Goal: Task Accomplishment & Management: Manage account settings

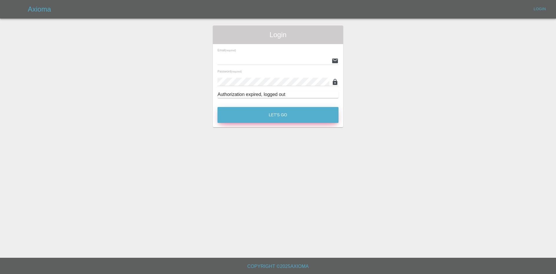
type input "[PERSON_NAME][EMAIL_ADDRESS][PERSON_NAME][DOMAIN_NAME]"
click at [265, 110] on button "Let's Go" at bounding box center [278, 115] width 121 height 16
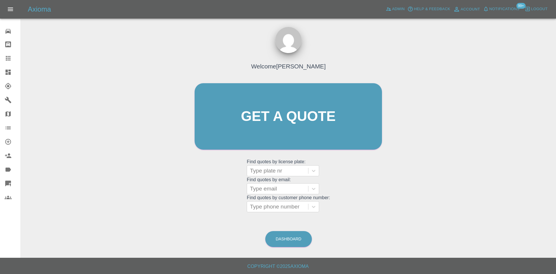
click at [9, 74] on icon at bounding box center [8, 72] width 5 height 5
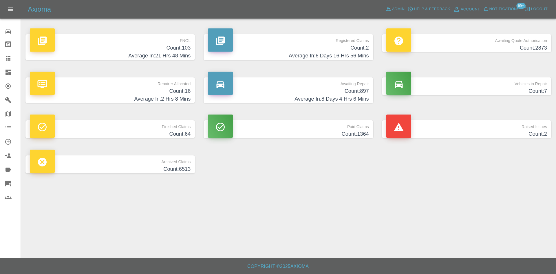
click at [108, 89] on h4 "Count: 16" at bounding box center [110, 91] width 161 height 8
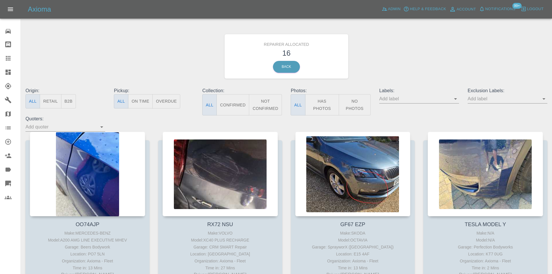
click at [6, 77] on link "Dashboard" at bounding box center [10, 72] width 21 height 14
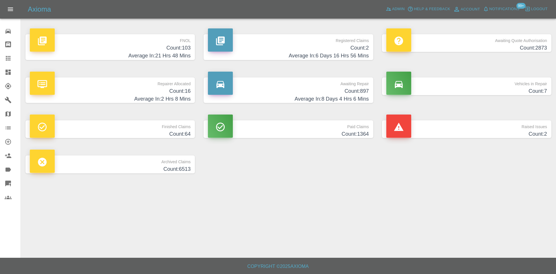
click at [340, 42] on p "Registered Claims" at bounding box center [288, 39] width 161 height 10
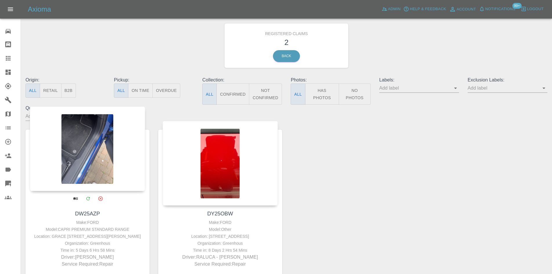
scroll to position [29, 0]
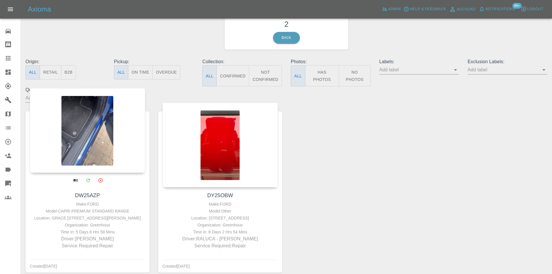
click at [108, 143] on div at bounding box center [87, 130] width 115 height 85
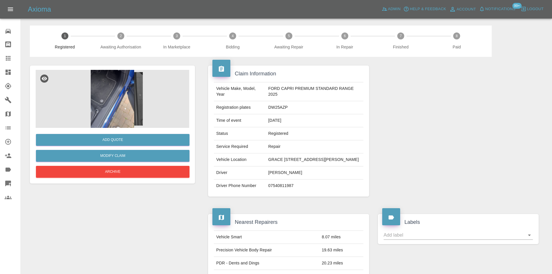
drag, startPoint x: 304, startPoint y: 168, endPoint x: 281, endPoint y: 169, distance: 23.2
click at [281, 166] on td "GRACE LIPTROTT POLLARD, 18, ROMNEY CLOSE, REDCAR, TS10 2JT" at bounding box center [314, 159] width 97 height 13
drag, startPoint x: 284, startPoint y: 166, endPoint x: 299, endPoint y: 169, distance: 15.5
click at [299, 166] on td "GRACE LIPTROTT POLLARD, 18, ROMNEY CLOSE, REDCAR, TS10 2JT" at bounding box center [314, 159] width 97 height 13
drag, startPoint x: 303, startPoint y: 166, endPoint x: 281, endPoint y: 167, distance: 22.6
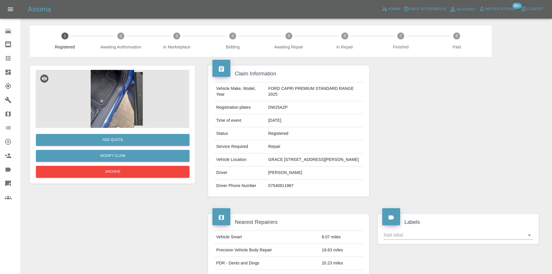
click at [281, 166] on td "GRACE LIPTROTT POLLARD, 18, ROMNEY CLOSE, REDCAR, TS10 2JT" at bounding box center [314, 159] width 97 height 13
copy td "TS10 2JT"
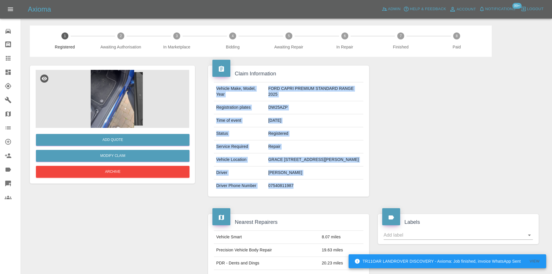
drag, startPoint x: 308, startPoint y: 200, endPoint x: 211, endPoint y: 163, distance: 104.3
click at [211, 163] on div "Vehicle Make, Model, Year FORD CAPRI PREMIUM STANDARD RANGE 2025 Registration p…" at bounding box center [288, 137] width 158 height 110
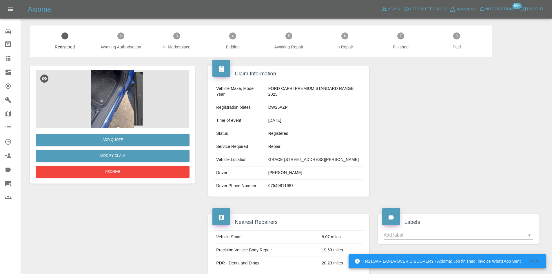
click at [147, 128] on div "Add Quote Modify Claim Archive" at bounding box center [113, 153] width 154 height 51
click at [135, 117] on img at bounding box center [113, 99] width 154 height 58
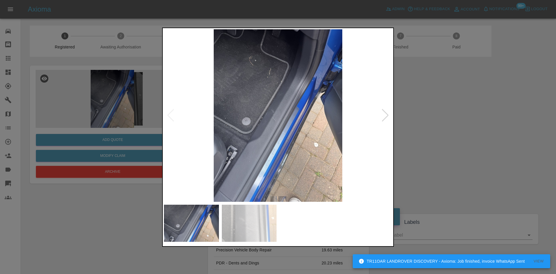
click at [383, 119] on div at bounding box center [386, 115] width 8 height 13
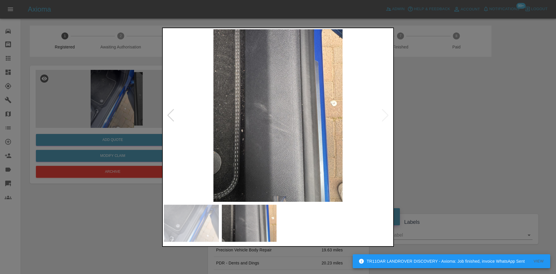
click at [383, 116] on img at bounding box center [278, 115] width 228 height 172
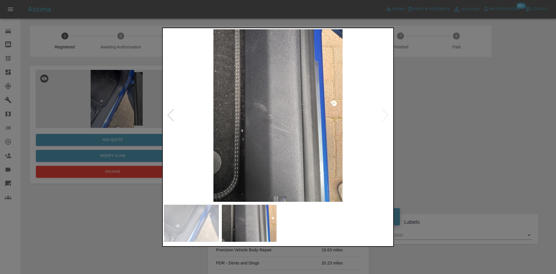
click at [85, 216] on div at bounding box center [278, 137] width 556 height 274
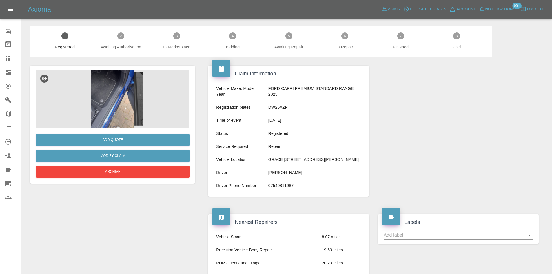
click at [132, 104] on img at bounding box center [113, 99] width 154 height 58
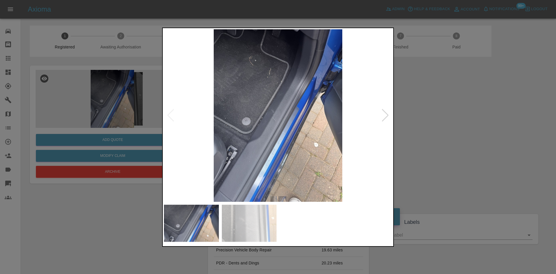
click at [297, 144] on img at bounding box center [278, 115] width 228 height 172
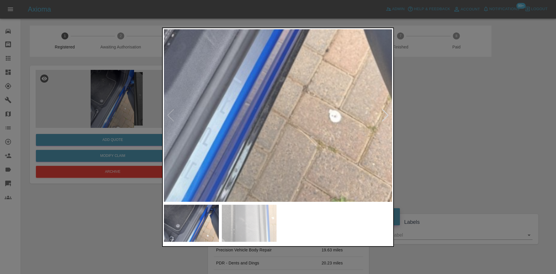
click at [297, 144] on img at bounding box center [220, 29] width 685 height 518
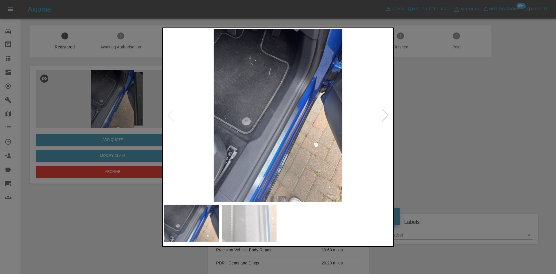
click at [383, 119] on div at bounding box center [386, 115] width 8 height 13
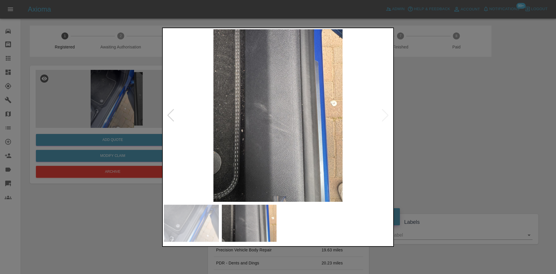
click at [383, 119] on img at bounding box center [278, 115] width 228 height 172
drag, startPoint x: 471, startPoint y: 158, endPoint x: 461, endPoint y: 154, distance: 10.7
click at [470, 157] on div at bounding box center [278, 137] width 556 height 274
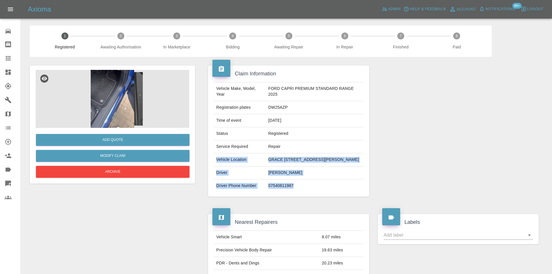
drag, startPoint x: 307, startPoint y: 197, endPoint x: 216, endPoint y: 165, distance: 96.7
click at [216, 165] on tbody "Vehicle Make, Model, Year FORD CAPRI PREMIUM STANDARD RANGE 2025 Registration p…" at bounding box center [288, 137] width 149 height 110
click at [149, 81] on img at bounding box center [113, 99] width 154 height 58
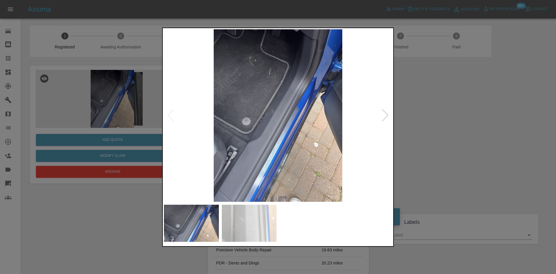
click at [378, 113] on img at bounding box center [278, 115] width 228 height 172
click at [385, 113] on div at bounding box center [386, 115] width 8 height 13
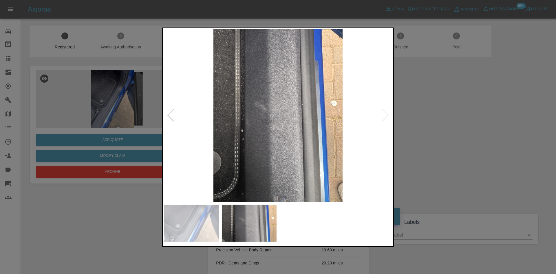
click at [423, 121] on div at bounding box center [278, 137] width 556 height 274
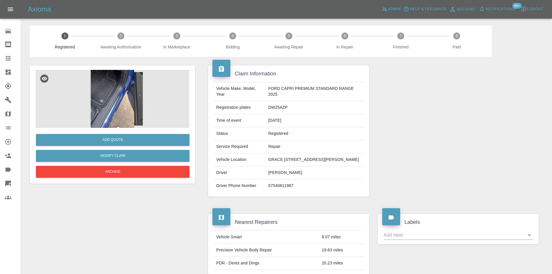
click at [0, 76] on link "Dashboard" at bounding box center [10, 72] width 21 height 14
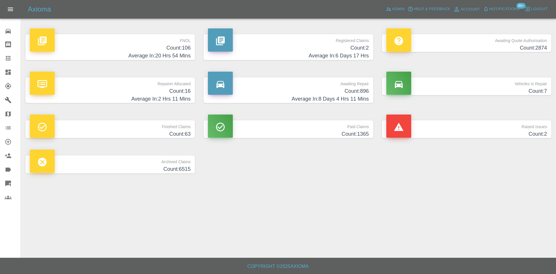
click at [328, 90] on h4 "Count: 896" at bounding box center [288, 91] width 161 height 8
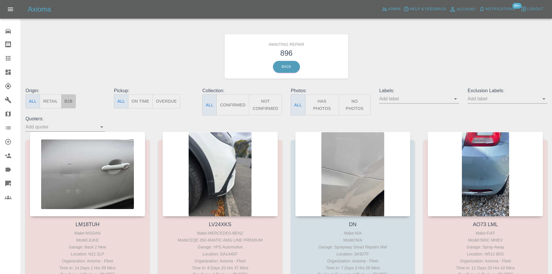
click at [67, 98] on button "B2B" at bounding box center [68, 101] width 15 height 14
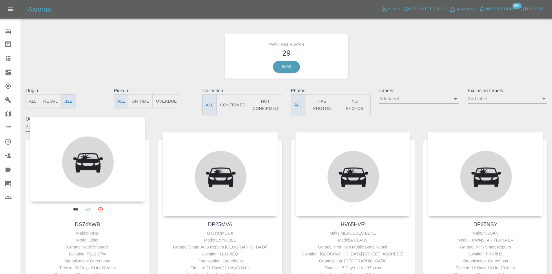
scroll to position [87, 0]
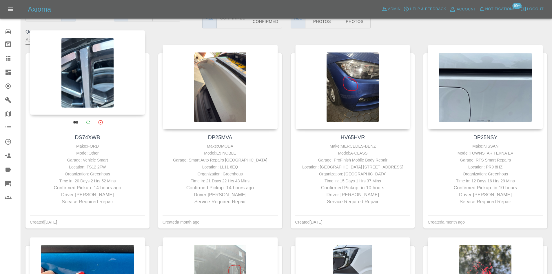
click at [97, 74] on div at bounding box center [87, 72] width 115 height 85
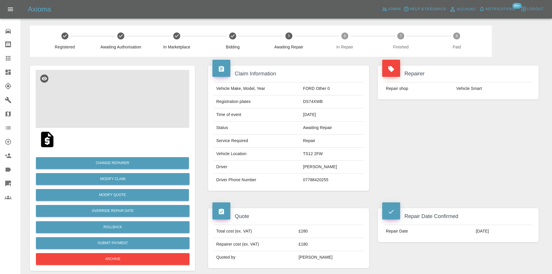
click at [129, 96] on img at bounding box center [113, 99] width 154 height 58
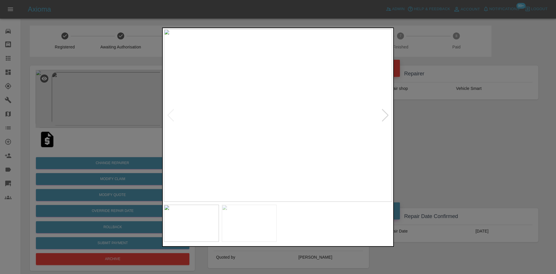
click at [382, 114] on div at bounding box center [386, 115] width 8 height 13
click at [436, 116] on div at bounding box center [278, 137] width 556 height 274
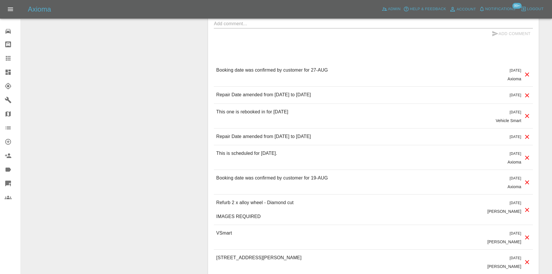
scroll to position [406, 0]
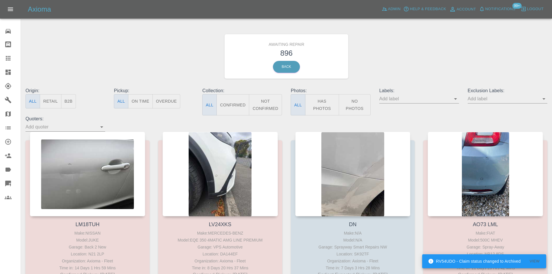
click at [7, 75] on icon at bounding box center [8, 72] width 5 height 5
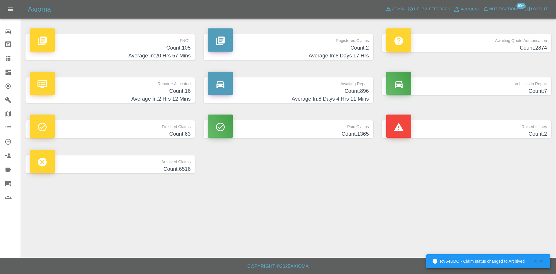
click at [286, 92] on h4 "Count: 896" at bounding box center [288, 91] width 161 height 8
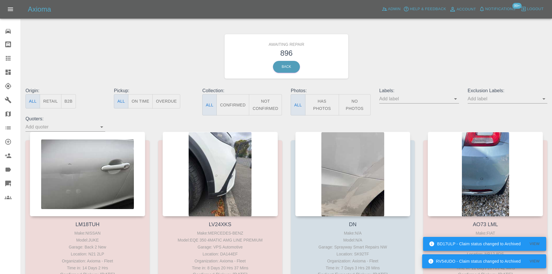
click at [65, 102] on button "B2B" at bounding box center [68, 101] width 15 height 14
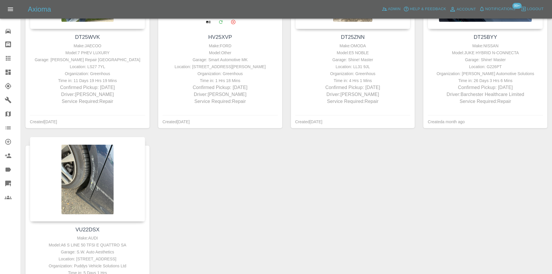
scroll to position [1426, 0]
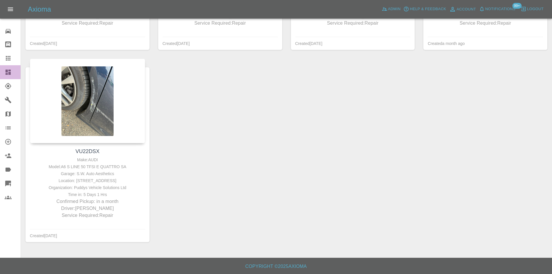
click at [17, 70] on div at bounding box center [13, 72] width 16 height 7
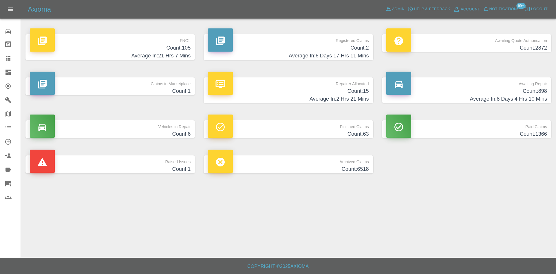
click at [382, 9] on div "Axioma Admin Help & Feedback Account Notifications 99+ Logout" at bounding box center [292, 9] width 529 height 9
click at [389, 9] on icon at bounding box center [388, 9] width 5 height 3
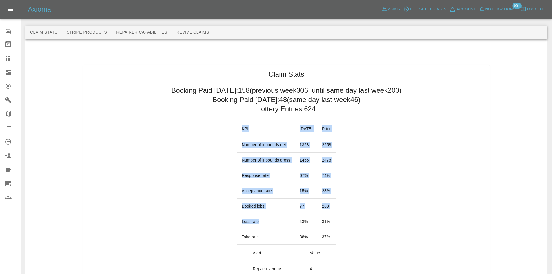
drag, startPoint x: 345, startPoint y: 225, endPoint x: 116, endPoint y: 149, distance: 242.1
click at [6, 75] on icon at bounding box center [8, 72] width 7 height 7
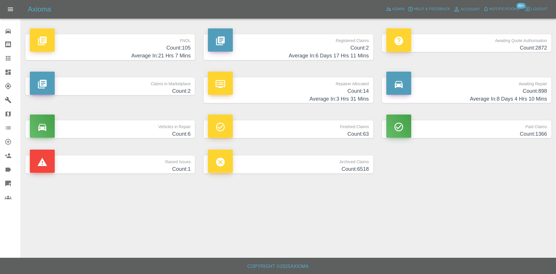
click at [297, 58] on h4 "Average In: 6 Days 17 Hrs 11 Mins" at bounding box center [288, 56] width 161 height 8
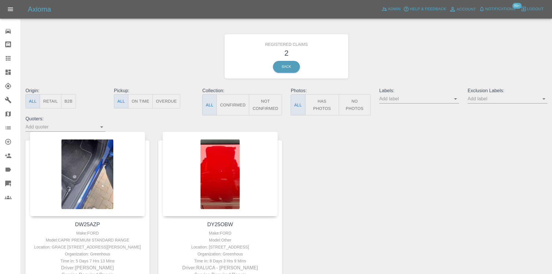
click at [12, 75] on div at bounding box center [13, 72] width 16 height 7
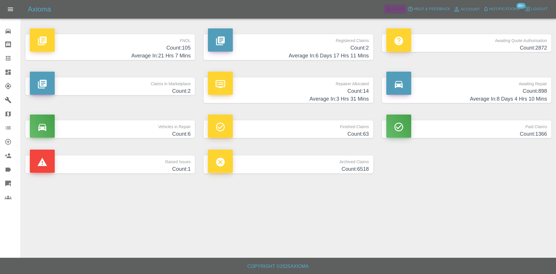
click at [401, 8] on span "Admin" at bounding box center [398, 9] width 13 height 7
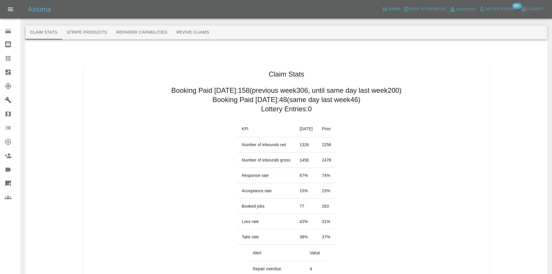
click at [495, 2] on div "Axioma Admin Help & Feedback Account Notifications 99+ Logout" at bounding box center [276, 9] width 552 height 19
click at [494, 7] on span "Notifications" at bounding box center [500, 9] width 30 height 7
click at [501, 11] on span "Notifications" at bounding box center [500, 9] width 30 height 7
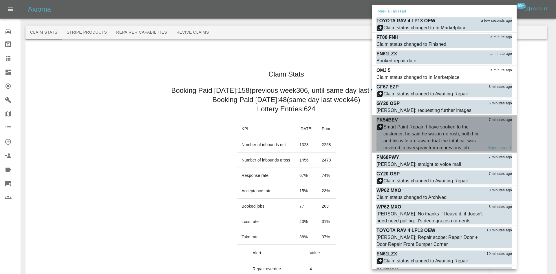
click at [424, 135] on div "Smart Paint Repair: I have spoken to the customer, he said he was in no rush, b…" at bounding box center [434, 137] width 100 height 28
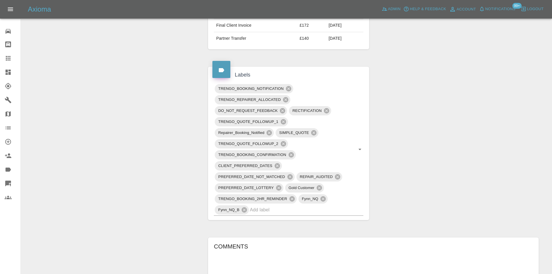
scroll to position [435, 0]
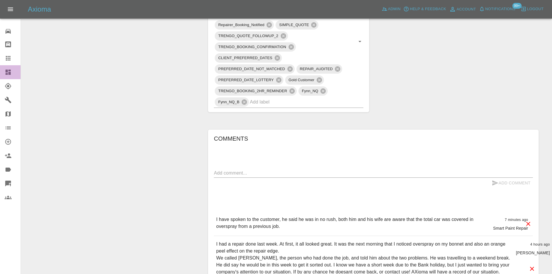
click at [1, 70] on link "Dashboard" at bounding box center [10, 72] width 21 height 14
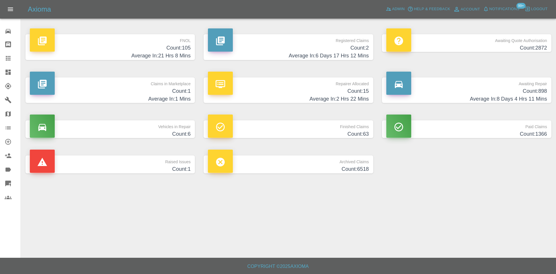
click at [5, 131] on icon at bounding box center [8, 127] width 7 height 7
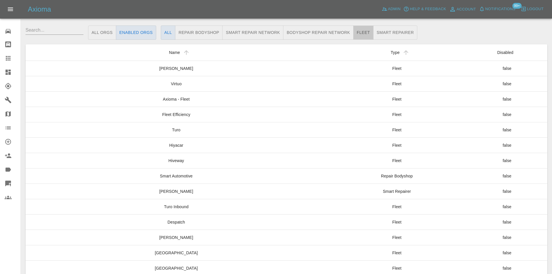
click at [358, 33] on button "Fleet" at bounding box center [363, 32] width 20 height 14
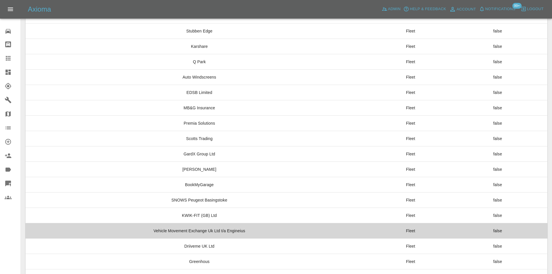
scroll to position [425, 0]
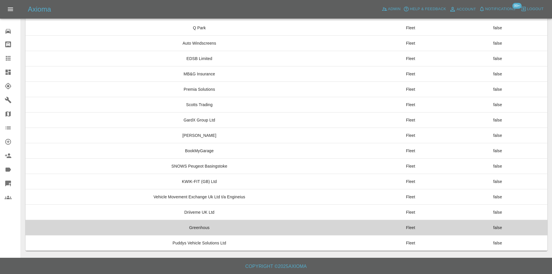
click at [217, 224] on td "Greenhous" at bounding box center [199, 227] width 348 height 15
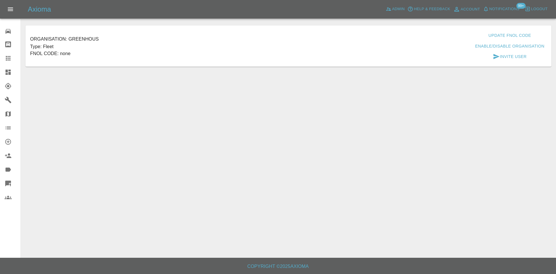
click at [515, 53] on button "Invite User" at bounding box center [510, 56] width 38 height 11
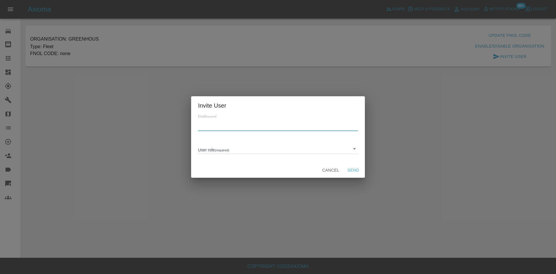
click at [297, 130] on input "text" at bounding box center [278, 127] width 160 height 8
paste input "Aimee.Broom@greenhous.co.uk"
type input "Aimee.Broom@greenhous.co.uk"
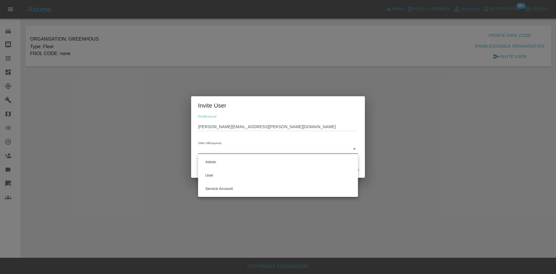
click at [343, 150] on body "Axioma Admin Help & Feedback Account Notifications 99+ Logout 0 Repair home Bod…" at bounding box center [278, 137] width 556 height 274
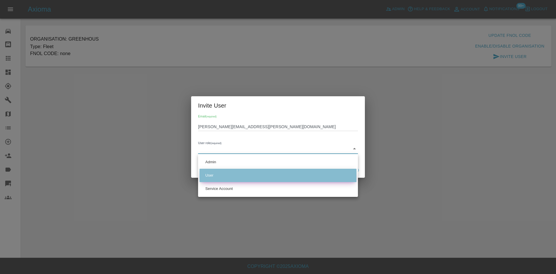
click at [246, 176] on li "User" at bounding box center [278, 175] width 157 height 13
type input "USER"
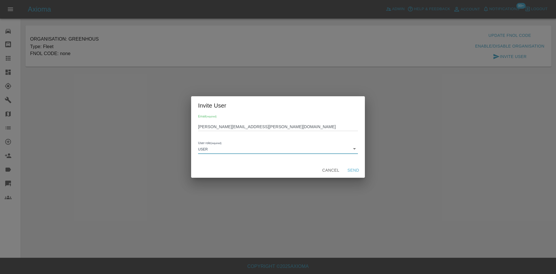
click at [357, 170] on button "Send" at bounding box center [353, 170] width 19 height 11
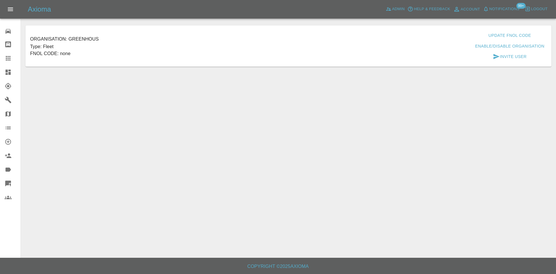
drag, startPoint x: 6, startPoint y: 55, endPoint x: 11, endPoint y: 59, distance: 6.7
click at [6, 55] on icon at bounding box center [8, 58] width 7 height 7
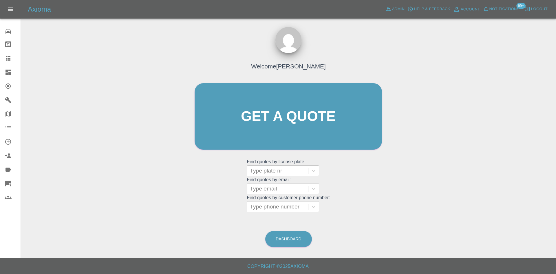
click at [285, 169] on div at bounding box center [277, 171] width 55 height 8
paste input "RV14XJW"
type input "RV14XJW"
click at [292, 184] on div "RV14XJW, Completed" at bounding box center [283, 186] width 72 height 12
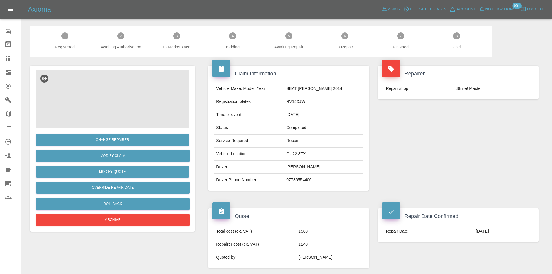
click at [135, 105] on img at bounding box center [113, 99] width 154 height 58
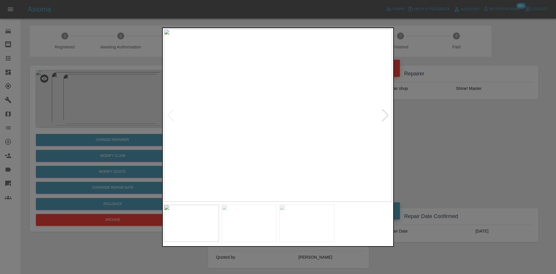
click at [386, 117] on div at bounding box center [386, 115] width 8 height 13
click at [463, 123] on div at bounding box center [278, 137] width 556 height 274
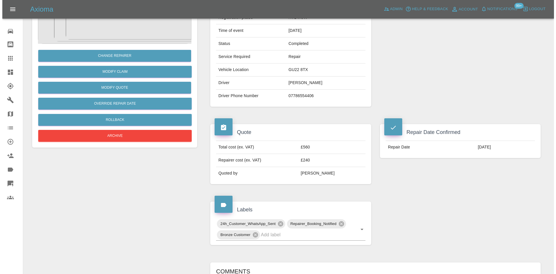
scroll to position [32, 0]
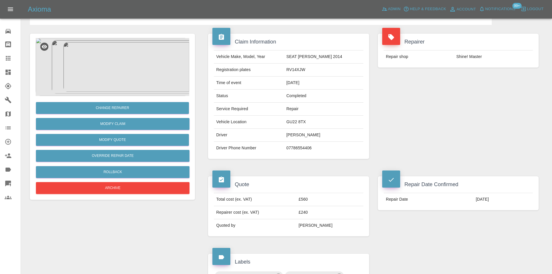
click at [127, 75] on img at bounding box center [113, 67] width 154 height 58
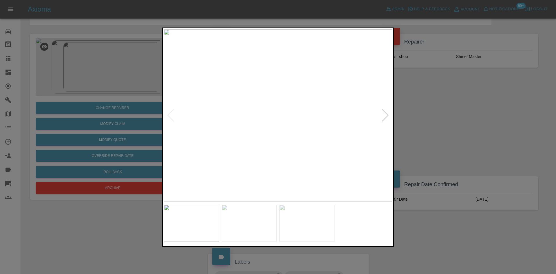
click at [385, 115] on div at bounding box center [386, 115] width 8 height 13
click at [384, 115] on div at bounding box center [386, 115] width 8 height 13
click at [449, 113] on div at bounding box center [278, 137] width 556 height 274
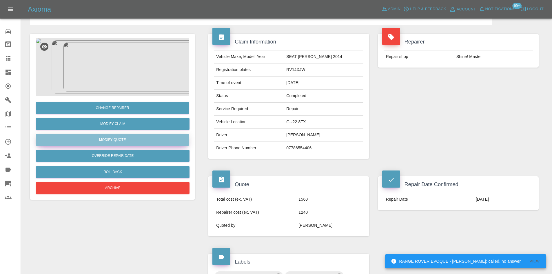
click at [125, 136] on button "Modify Quote" at bounding box center [112, 140] width 153 height 12
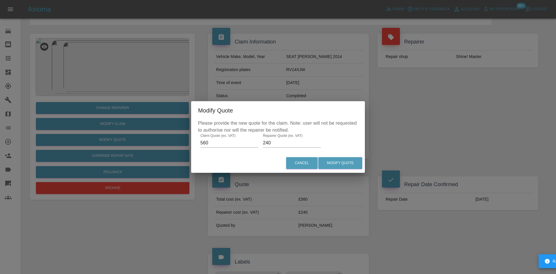
click at [280, 139] on input "240" at bounding box center [292, 142] width 58 height 9
type input "340"
click at [351, 165] on button "Modify Quote" at bounding box center [340, 163] width 44 height 12
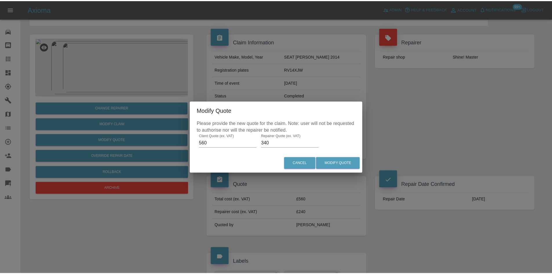
scroll to position [0, 0]
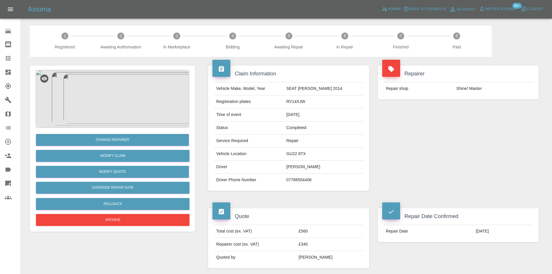
click at [6, 75] on icon at bounding box center [8, 72] width 7 height 7
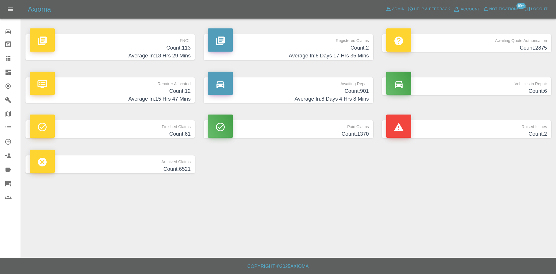
click at [0, 72] on link "Dashboard" at bounding box center [10, 72] width 21 height 14
click at [325, 37] on p "Registered Claims" at bounding box center [288, 39] width 161 height 10
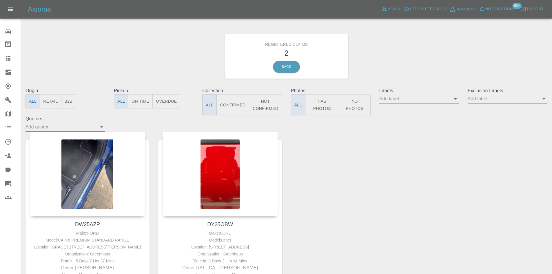
click at [7, 77] on link "Dashboard" at bounding box center [10, 72] width 21 height 14
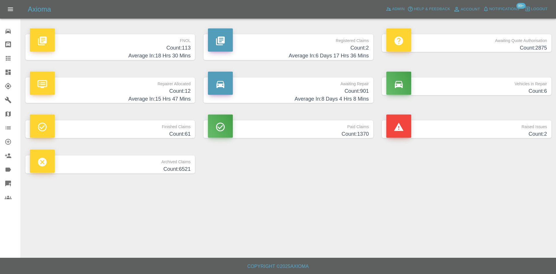
click at [144, 44] on p "FNOL" at bounding box center [110, 39] width 161 height 10
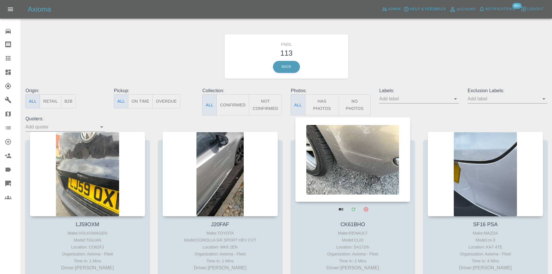
click at [347, 176] on div at bounding box center [352, 159] width 115 height 85
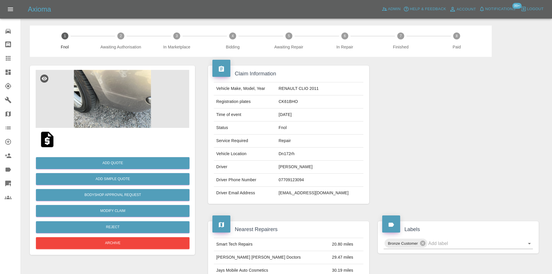
click at [123, 110] on img at bounding box center [113, 99] width 154 height 58
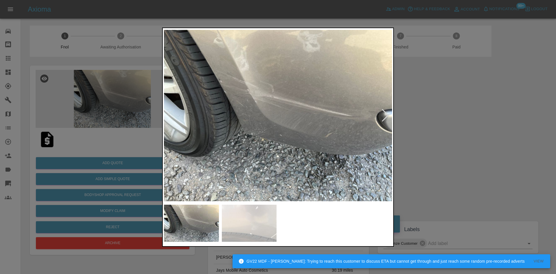
click at [385, 112] on div at bounding box center [386, 115] width 8 height 13
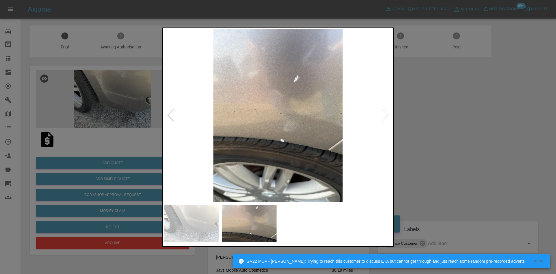
click at [513, 125] on div at bounding box center [278, 137] width 556 height 274
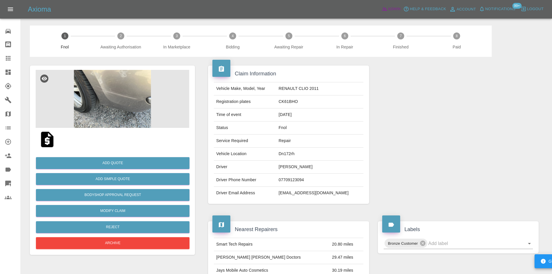
click at [396, 8] on span "Admin" at bounding box center [394, 9] width 13 height 7
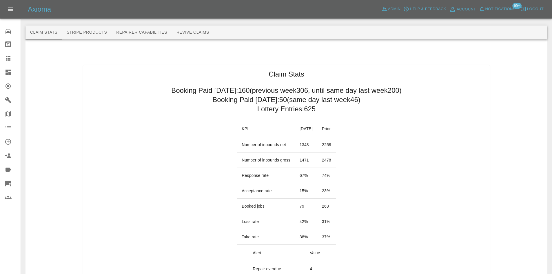
click at [3, 72] on link "Dashboard" at bounding box center [10, 72] width 21 height 14
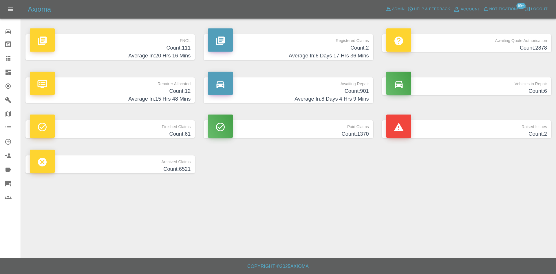
click at [144, 96] on h4 "Average In: 15 Hrs 48 Mins" at bounding box center [110, 99] width 161 height 8
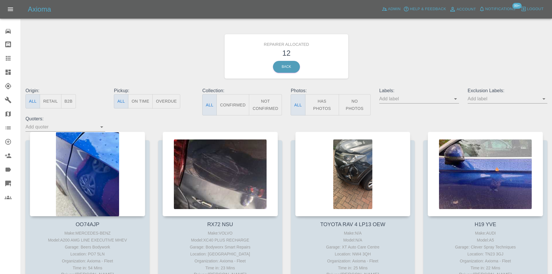
click at [71, 103] on button "B2B" at bounding box center [68, 101] width 15 height 14
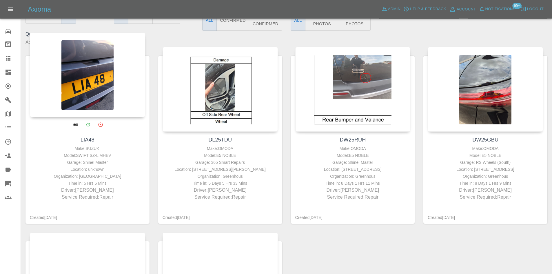
scroll to position [87, 0]
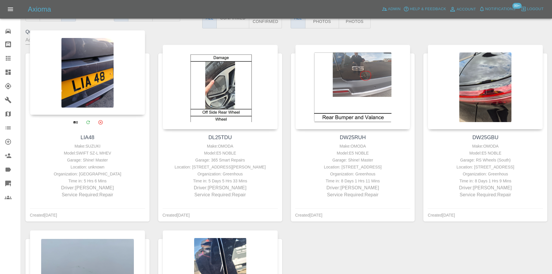
click at [96, 88] on div at bounding box center [87, 72] width 115 height 85
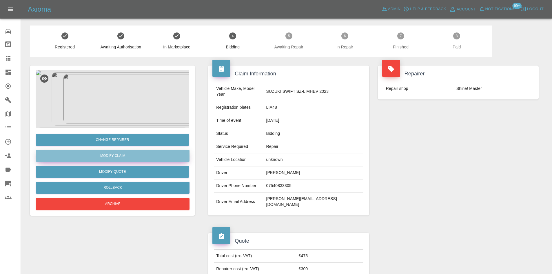
click at [112, 154] on link "Modify Claim" at bounding box center [113, 156] width 154 height 12
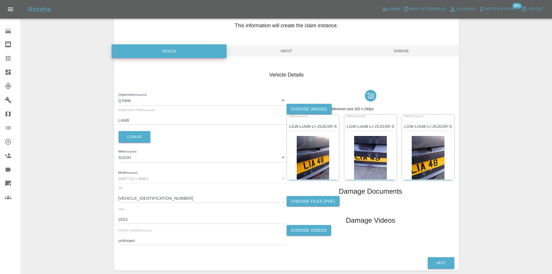
scroll to position [58, 0]
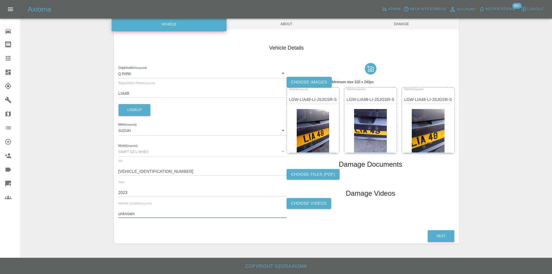
click at [125, 215] on input "unknown" at bounding box center [202, 213] width 168 height 8
paste input "WD65RZ"
click at [127, 215] on input "WD65RZ" at bounding box center [202, 213] width 168 height 8
type input "WD6 5RZ"
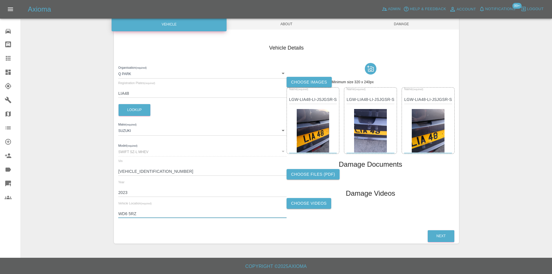
click at [408, 21] on span "Damage" at bounding box center [401, 24] width 115 height 11
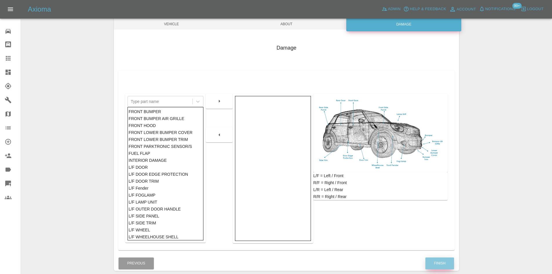
click at [441, 263] on button "Finish" at bounding box center [439, 263] width 29 height 12
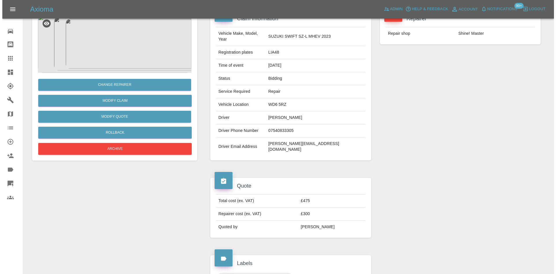
scroll to position [29, 0]
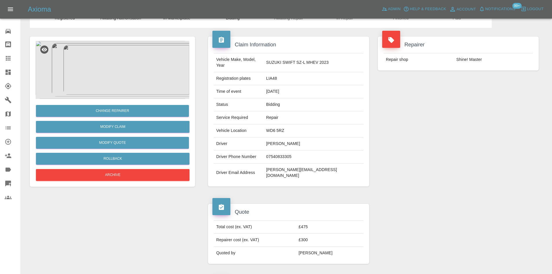
click at [116, 69] on img at bounding box center [113, 70] width 154 height 58
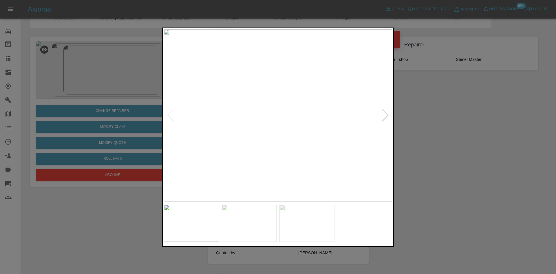
click at [387, 116] on div at bounding box center [386, 115] width 8 height 13
click at [433, 120] on div at bounding box center [278, 137] width 556 height 274
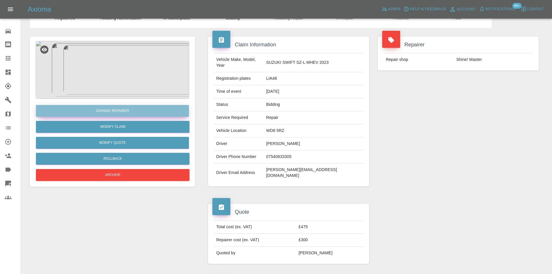
click at [121, 108] on button "Change Repairer" at bounding box center [112, 111] width 153 height 12
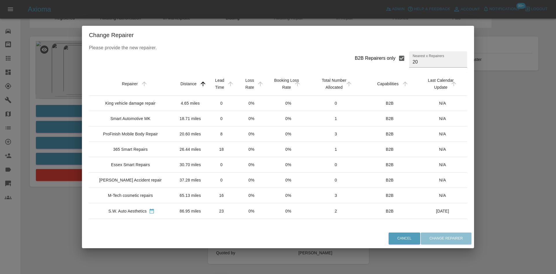
click at [139, 133] on div "ProFinish Mobile Body Repair" at bounding box center [130, 134] width 55 height 6
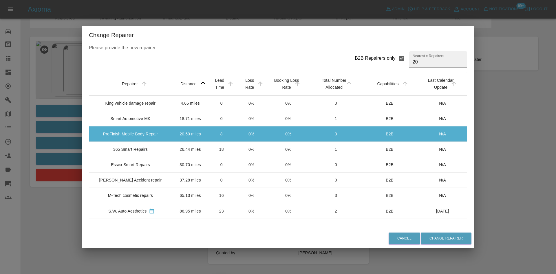
click at [431, 245] on div "Cancel Change Repairer" at bounding box center [278, 238] width 392 height 19
click at [432, 239] on button "Change Repairer" at bounding box center [446, 238] width 51 height 12
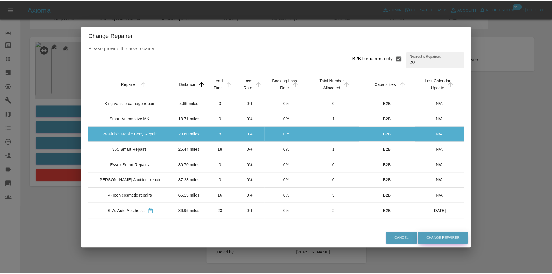
scroll to position [0, 0]
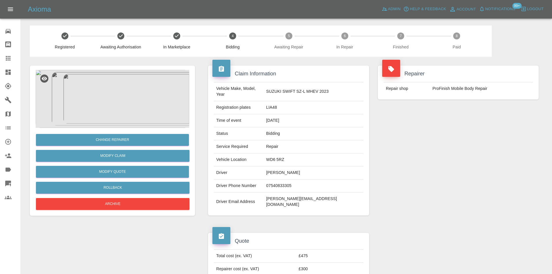
click at [3, 67] on link "Dashboard" at bounding box center [10, 72] width 21 height 14
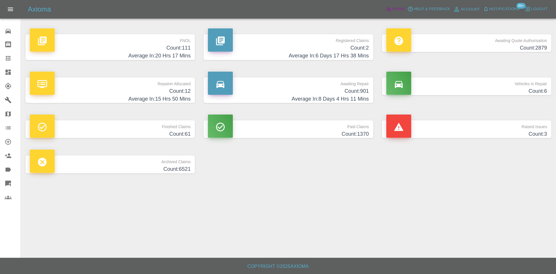
click at [398, 13] on link "Admin" at bounding box center [396, 9] width 22 height 9
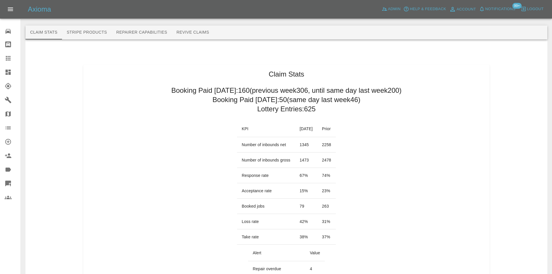
drag, startPoint x: 315, startPoint y: 175, endPoint x: 226, endPoint y: 175, distance: 88.4
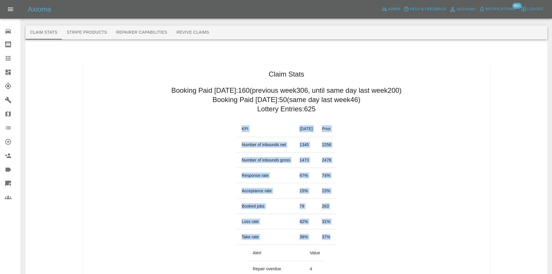
click at [247, 179] on td "Response rate" at bounding box center [266, 175] width 58 height 15
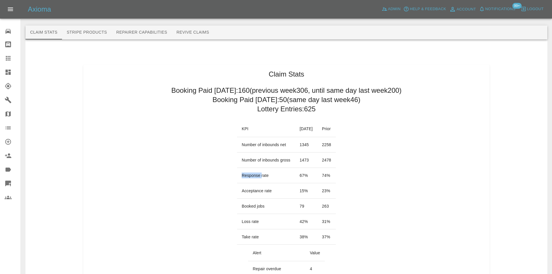
click at [247, 179] on td "Response rate" at bounding box center [266, 175] width 58 height 15
click at [317, 175] on td "67 %" at bounding box center [306, 175] width 22 height 15
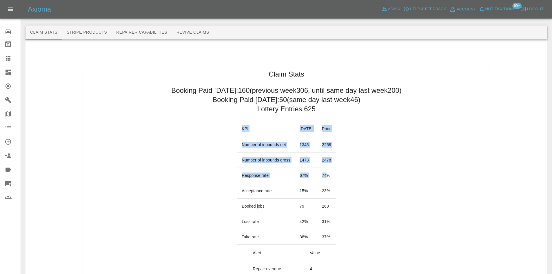
drag, startPoint x: 336, startPoint y: 172, endPoint x: 271, endPoint y: 177, distance: 65.4
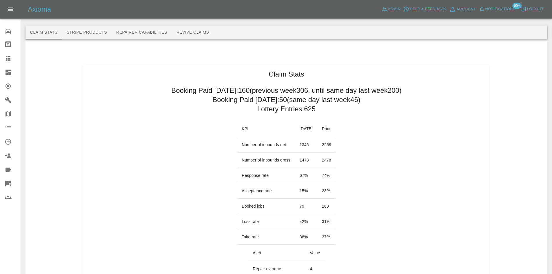
click at [336, 172] on td "74 %" at bounding box center [326, 175] width 19 height 15
drag, startPoint x: 337, startPoint y: 175, endPoint x: 230, endPoint y: 176, distance: 107.2
click at [237, 176] on tr "Response rate 67 % 74 %" at bounding box center [286, 175] width 99 height 15
click at [502, 12] on span "Notifications" at bounding box center [500, 9] width 30 height 7
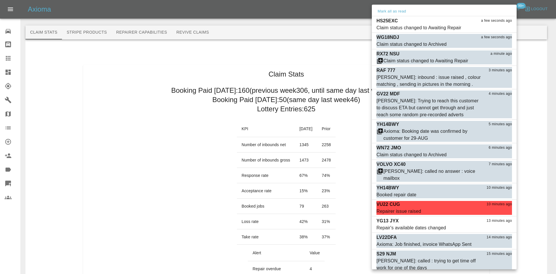
click at [75, 99] on div at bounding box center [278, 137] width 556 height 274
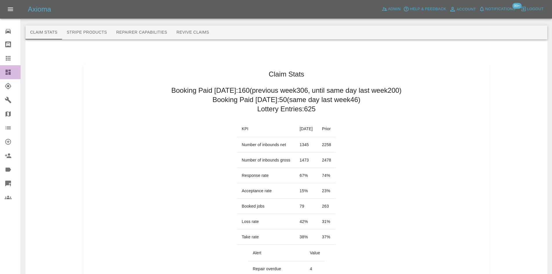
click at [0, 73] on link "Dashboard" at bounding box center [10, 72] width 21 height 14
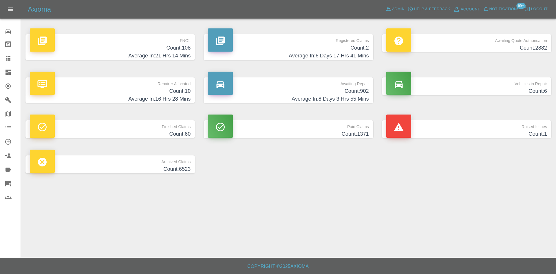
click at [169, 92] on h4 "Count: 10" at bounding box center [110, 91] width 161 height 8
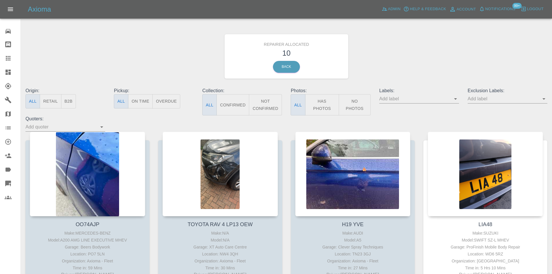
click at [72, 104] on button "B2B" at bounding box center [68, 101] width 15 height 14
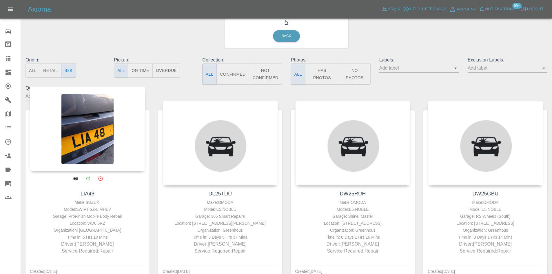
scroll to position [87, 0]
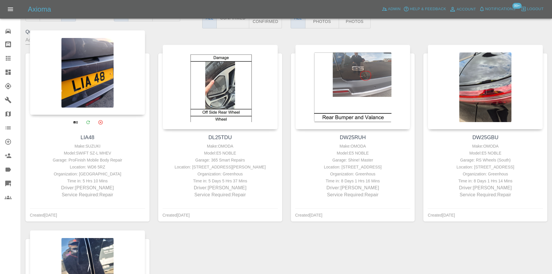
click at [101, 86] on div at bounding box center [87, 72] width 115 height 85
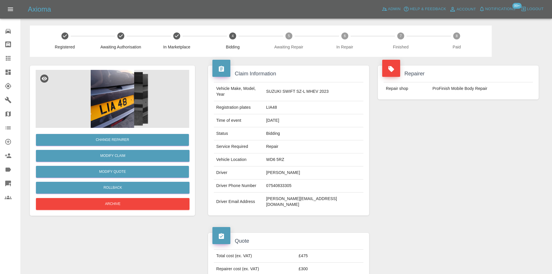
click at [157, 1] on div "Axioma Admin Help & Feedback Account Notifications 99+ Logout" at bounding box center [276, 9] width 552 height 19
drag, startPoint x: 398, startPoint y: 132, endPoint x: 397, endPoint y: 135, distance: 3.2
click at [399, 133] on div "Repairer Repair shop ProFinish Mobile Body Repair" at bounding box center [459, 140] width 170 height 167
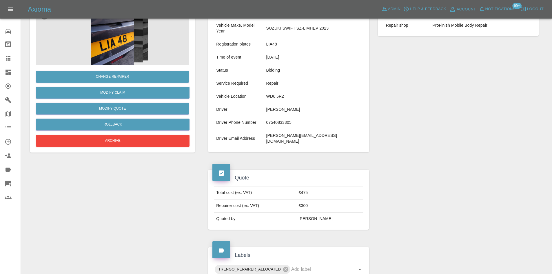
scroll to position [116, 0]
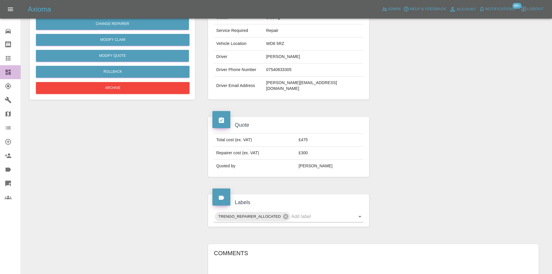
click at [4, 74] on link "Dashboard" at bounding box center [10, 72] width 21 height 14
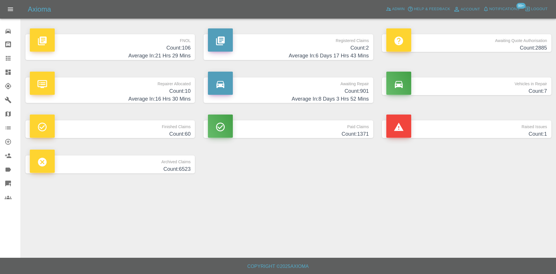
click at [150, 91] on h4 "Count: 10" at bounding box center [110, 91] width 161 height 8
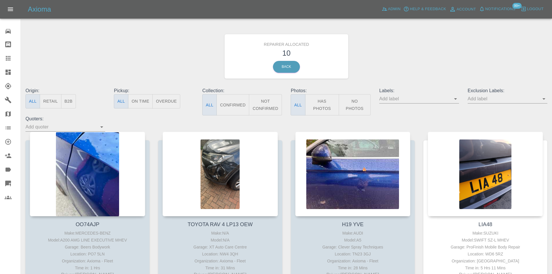
click at [78, 97] on div "Origin: All Retail B2B" at bounding box center [65, 101] width 88 height 28
click at [73, 97] on button "B2B" at bounding box center [68, 101] width 15 height 14
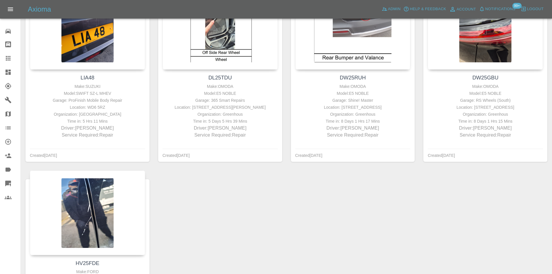
scroll to position [116, 0]
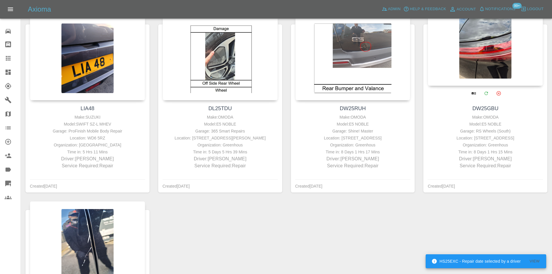
click at [456, 50] on div at bounding box center [485, 43] width 115 height 85
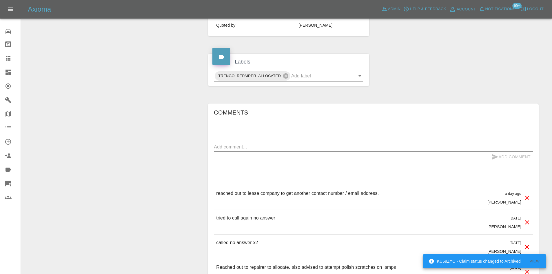
scroll to position [29, 0]
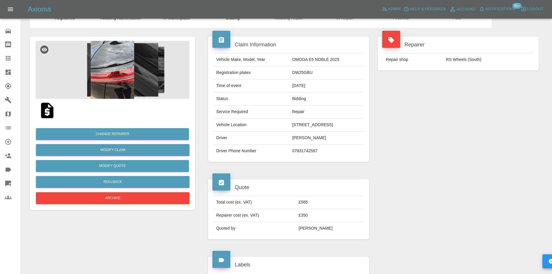
click at [102, 84] on img at bounding box center [113, 70] width 154 height 58
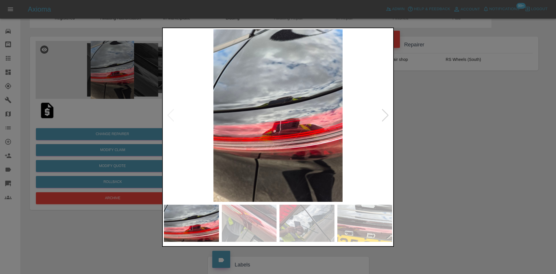
click at [380, 115] on img at bounding box center [278, 115] width 228 height 172
click at [383, 112] on div at bounding box center [386, 115] width 8 height 13
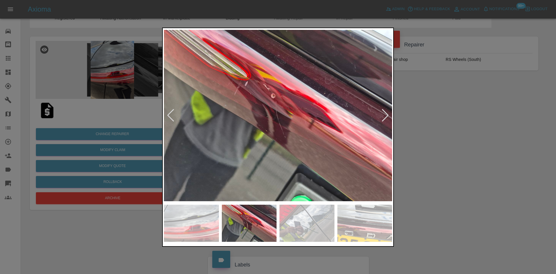
click at [278, 110] on img at bounding box center [278, 115] width 228 height 172
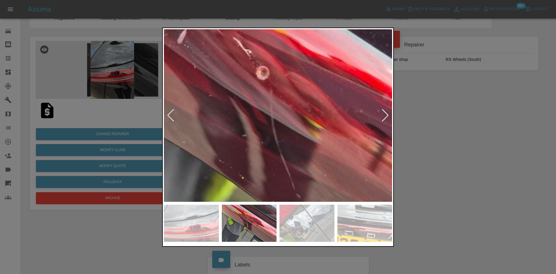
click at [278, 110] on img at bounding box center [277, 132] width 685 height 518
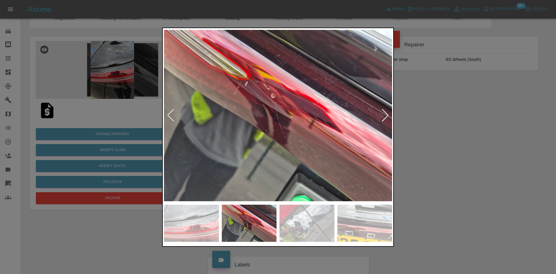
click at [391, 114] on img at bounding box center [278, 115] width 228 height 172
click at [387, 114] on div at bounding box center [386, 115] width 8 height 13
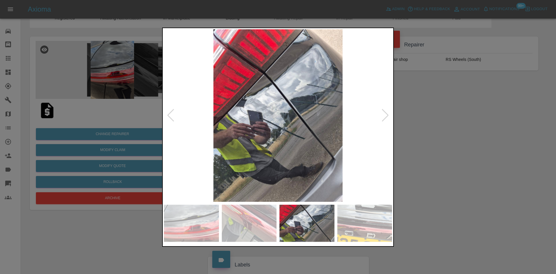
click at [387, 114] on div at bounding box center [386, 115] width 8 height 13
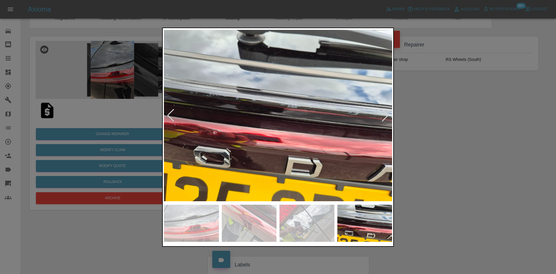
click at [448, 220] on div at bounding box center [278, 137] width 556 height 274
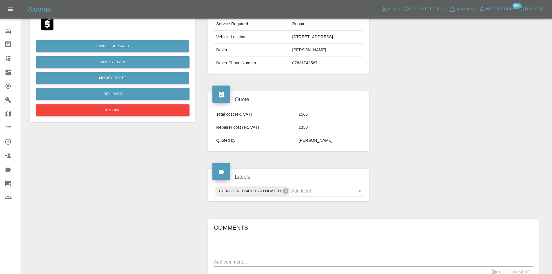
scroll to position [232, 0]
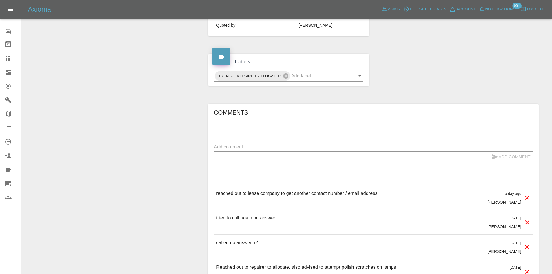
click at [270, 147] on textarea at bounding box center [373, 146] width 319 height 7
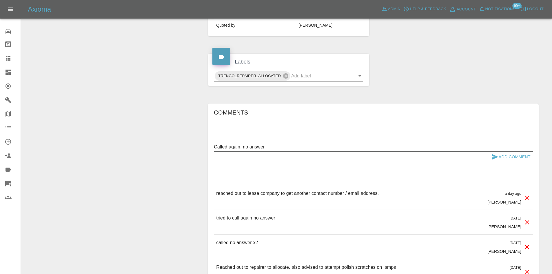
type textarea "Called again, no answer"
click at [502, 150] on div "Called again, no answer x" at bounding box center [373, 146] width 319 height 9
click at [503, 157] on button "Add Comment" at bounding box center [510, 157] width 43 height 11
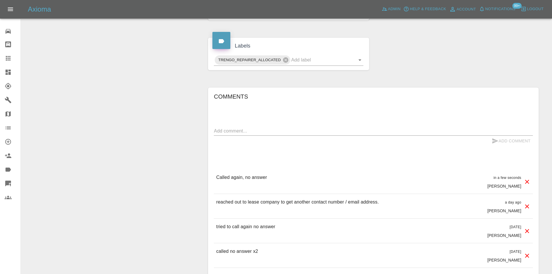
scroll to position [261, 0]
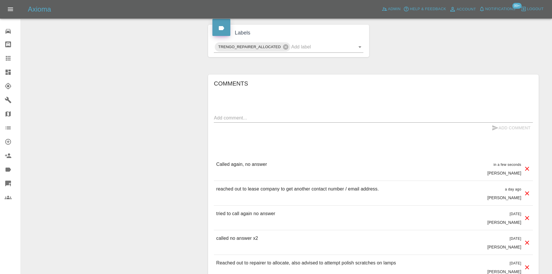
click at [4, 70] on link "Dashboard" at bounding box center [10, 72] width 21 height 14
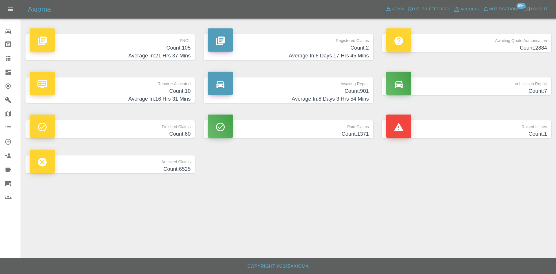
click at [150, 113] on div "Finished Claims Count: 60" at bounding box center [110, 129] width 178 height 35
click at [150, 103] on div "Repairer Allocated Count: 10 Average In: 16 Hrs 31 Mins" at bounding box center [110, 90] width 178 height 43
click at [128, 103] on h4 "Average In: 16 Hrs 31 Mins" at bounding box center [110, 99] width 161 height 8
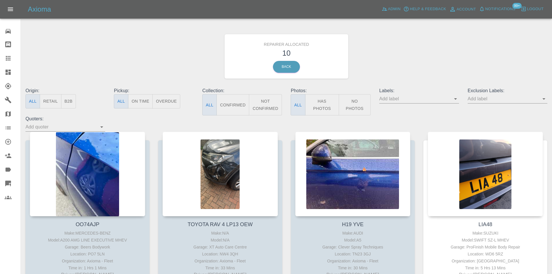
click at [62, 110] on div "Origin: All Retail B2B" at bounding box center [65, 101] width 88 height 28
click at [72, 95] on button "B2B" at bounding box center [68, 101] width 15 height 14
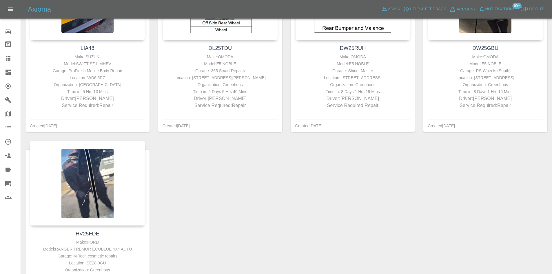
scroll to position [252, 0]
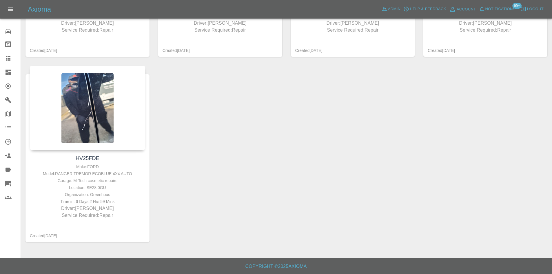
click at [6, 72] on icon at bounding box center [8, 72] width 5 height 5
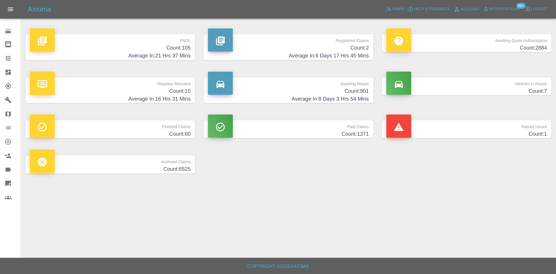
click at [294, 78] on p "Awaiting Repair" at bounding box center [288, 82] width 161 height 10
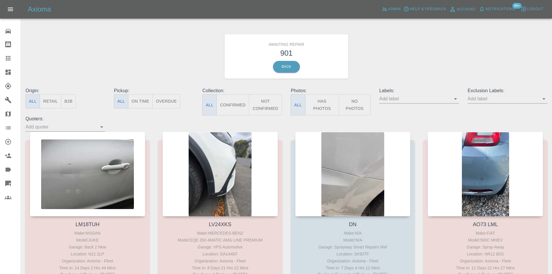
click at [73, 102] on button "B2B" at bounding box center [68, 101] width 15 height 14
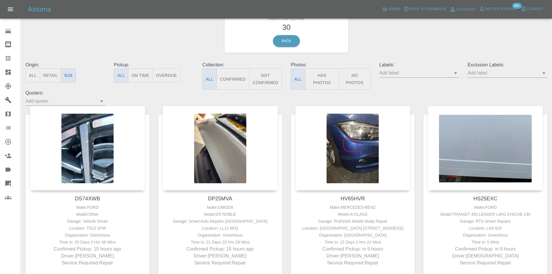
scroll to position [58, 0]
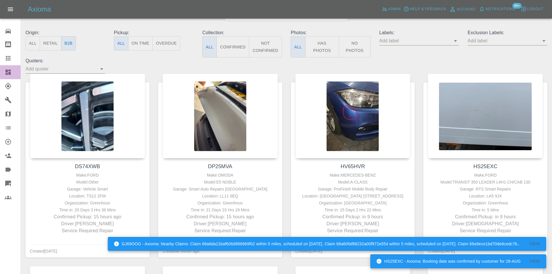
click at [3, 68] on link "Dashboard" at bounding box center [10, 72] width 21 height 14
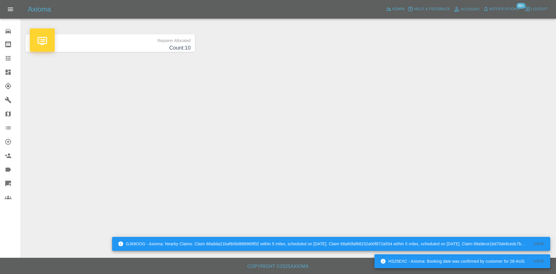
click at [3, 64] on link "Claims" at bounding box center [10, 58] width 21 height 14
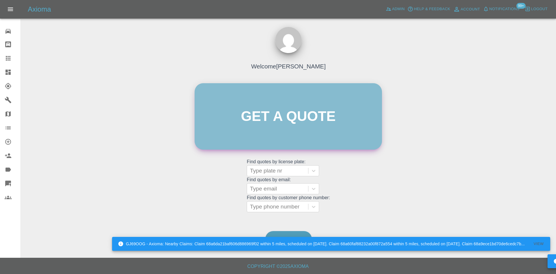
click at [305, 134] on link "Get a quote" at bounding box center [288, 116] width 187 height 66
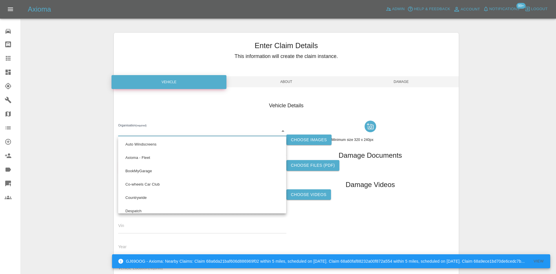
click at [151, 128] on body "GJ69OOG - Axioma: Nearby Claims: Claim 68a6da21baf606d886969f02 within 5 miles,…" at bounding box center [278, 165] width 556 height 331
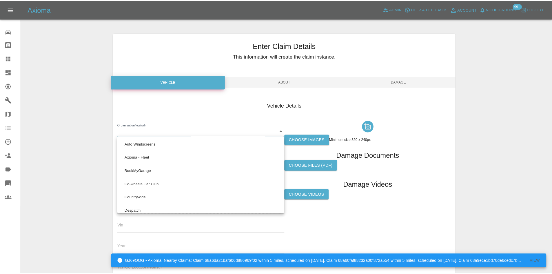
scroll to position [459, 0]
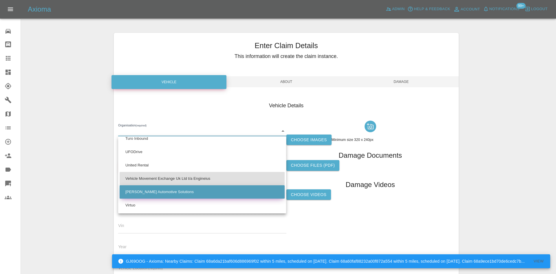
click at [150, 195] on li "Venson Automotive Solutions" at bounding box center [202, 191] width 165 height 13
type input "613f600a5e5a0600187ea167"
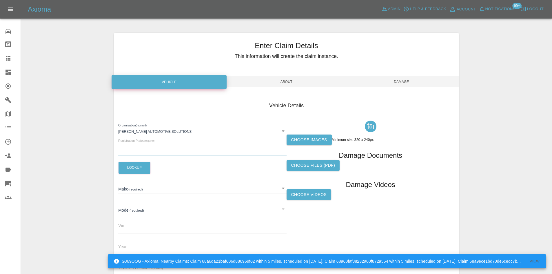
click at [141, 150] on input "text" at bounding box center [202, 151] width 168 height 8
paste input "DF21HLK"
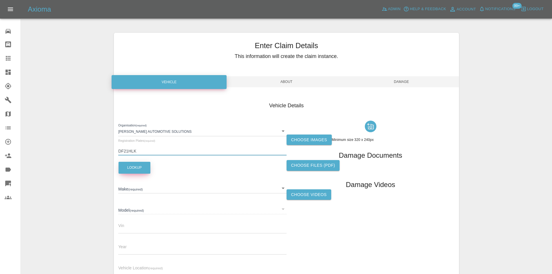
type input "DF21HLK"
click at [138, 166] on button "Lookup" at bounding box center [135, 168] width 32 height 12
type input "SEAT"
type input "ATECA"
type input "VSSZZZ5FZM6560732"
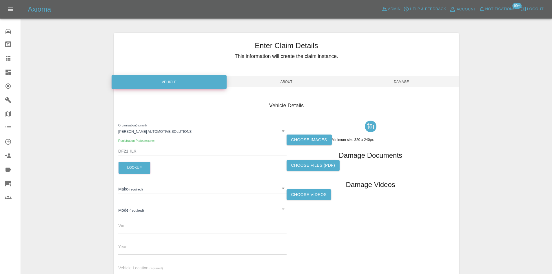
type input "2021"
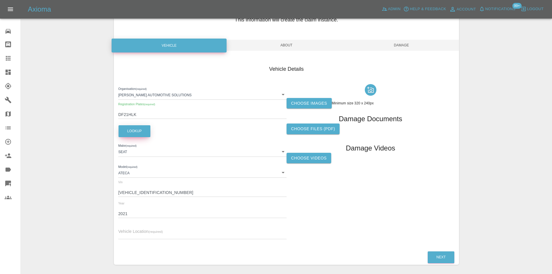
scroll to position [58, 0]
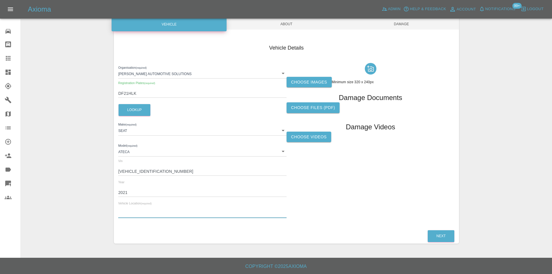
click at [139, 214] on input "text" at bounding box center [202, 213] width 168 height 8
paste input "Orchard House Weeley Heath CO16 9EF"
type input "Orchard House Weeley Heath CO16 9EF"
click at [292, 83] on label "Choose images" at bounding box center [309, 82] width 45 height 11
click at [0, 0] on input "Choose images" at bounding box center [0, 0] width 0 height 0
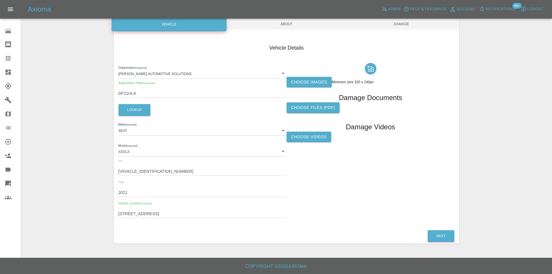
click at [277, 26] on span "About" at bounding box center [286, 24] width 115 height 11
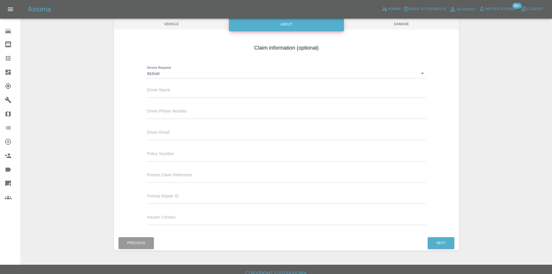
click at [162, 100] on div "Driver Name" at bounding box center [286, 91] width 287 height 21
click at [163, 92] on input "text" at bounding box center [286, 93] width 279 height 8
paste input "Aspris Children's Services Ltd"
type input "Aspris Children's Services Ltd"
click at [162, 114] on input "text" at bounding box center [286, 114] width 279 height 8
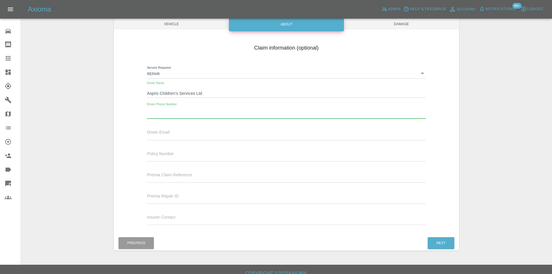
paste input "01255831289"
type input "01255831289"
click at [384, 25] on span "Damage" at bounding box center [401, 24] width 115 height 11
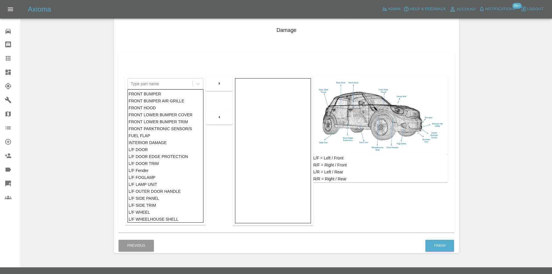
scroll to position [85, 0]
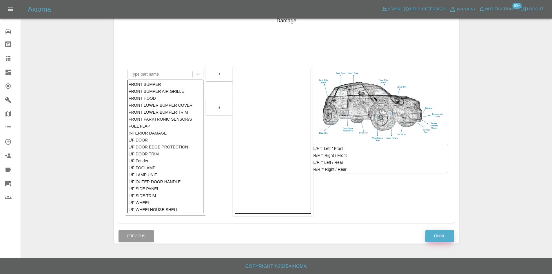
click at [435, 233] on button "Finish" at bounding box center [439, 236] width 29 height 12
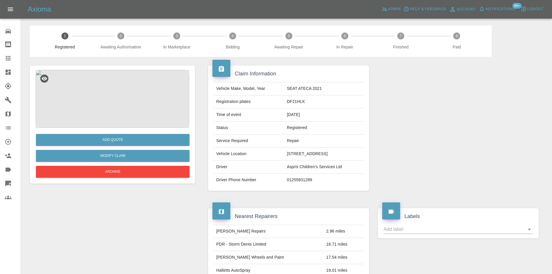
click at [285, 103] on td "DF21HLK" at bounding box center [324, 101] width 79 height 13
copy td "DF21HLK"
click at [115, 105] on img at bounding box center [113, 99] width 154 height 58
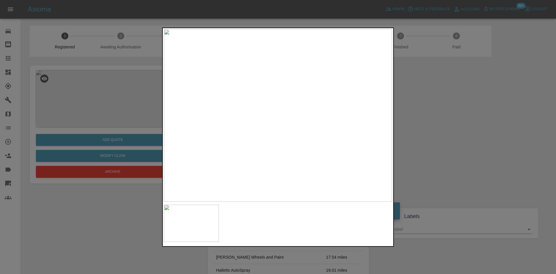
click at [253, 123] on img at bounding box center [278, 115] width 228 height 172
click at [252, 123] on img at bounding box center [278, 115] width 228 height 172
click at [251, 121] on img at bounding box center [356, 93] width 685 height 518
click at [461, 128] on div at bounding box center [278, 137] width 556 height 274
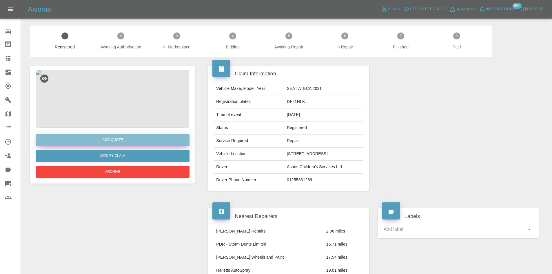
click at [121, 140] on button "Add Quote" at bounding box center [113, 140] width 154 height 12
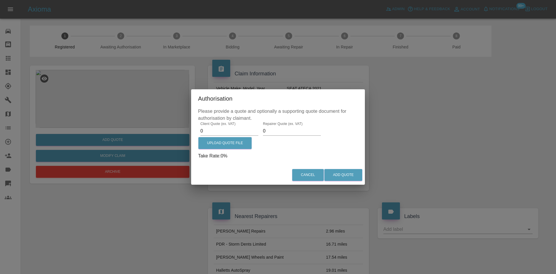
click at [208, 130] on input "0" at bounding box center [230, 130] width 58 height 9
type input "570"
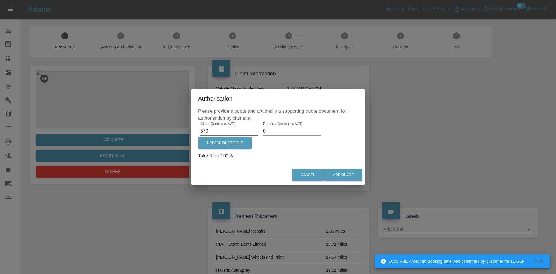
click at [276, 130] on input "0" at bounding box center [292, 130] width 58 height 9
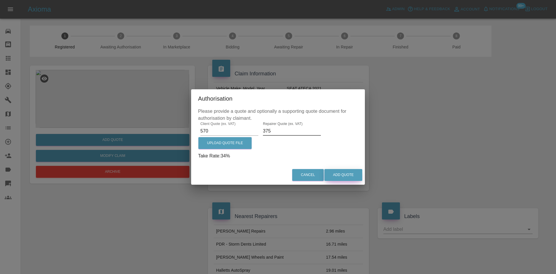
type input "375"
click at [342, 174] on button "Add Quote" at bounding box center [344, 175] width 38 height 12
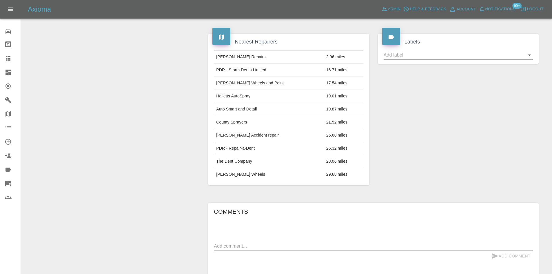
scroll to position [314, 0]
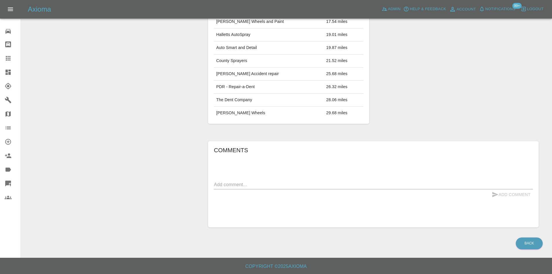
click at [250, 190] on div "Add Comment" at bounding box center [373, 194] width 319 height 11
click at [248, 184] on textarea at bounding box center [373, 184] width 319 height 7
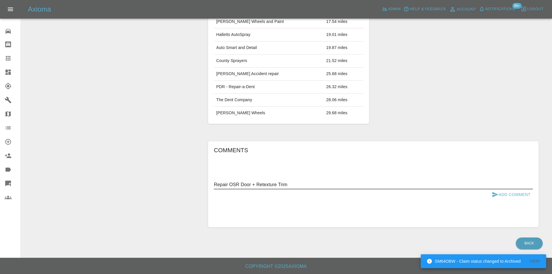
type textarea "Repair OSR Door + Retexture Trim"
click at [504, 193] on button "Add Comment" at bounding box center [510, 194] width 43 height 11
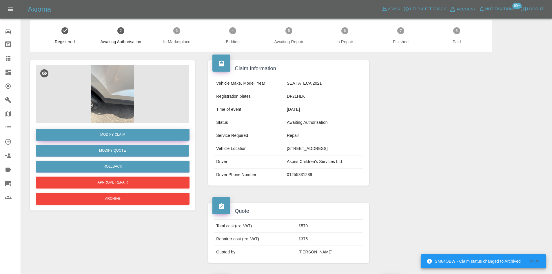
scroll to position [0, 0]
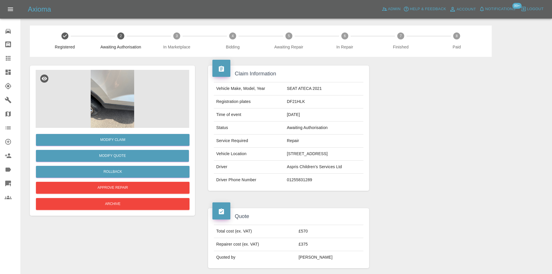
click at [4, 69] on link "Dashboard" at bounding box center [10, 72] width 21 height 14
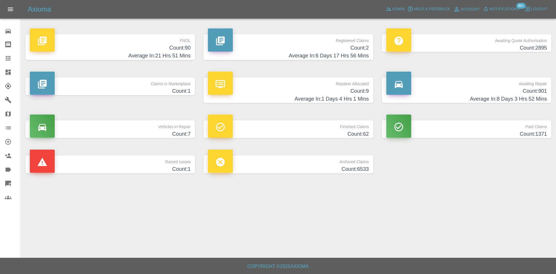
click at [288, 51] on h4 "Count: 2" at bounding box center [288, 48] width 161 height 8
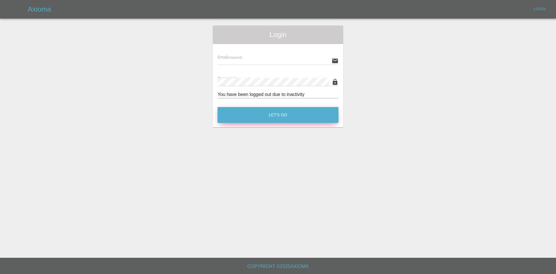
type input "alex.kennett@axioma.co.uk"
click at [238, 121] on button "Let's Go" at bounding box center [278, 115] width 121 height 16
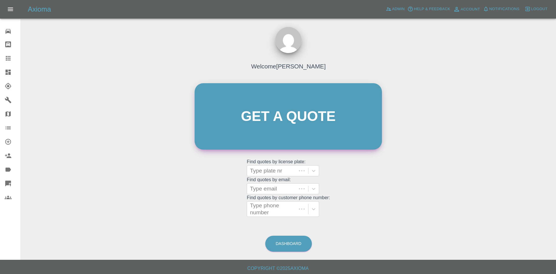
click at [246, 108] on link "Get a quote" at bounding box center [288, 116] width 187 height 66
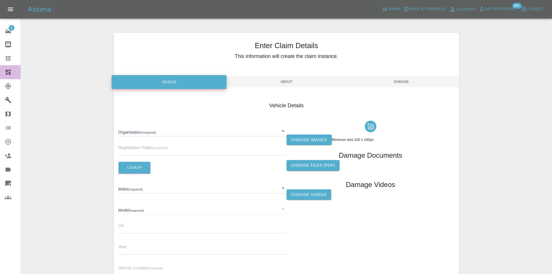
click at [6, 78] on link "Dashboard" at bounding box center [10, 72] width 21 height 14
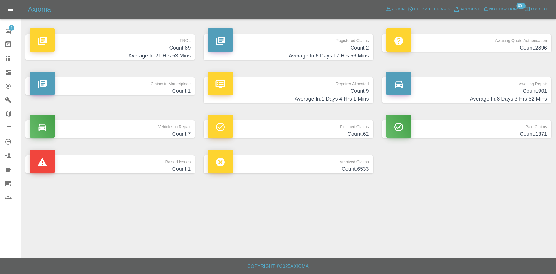
click at [293, 45] on h4 "Count: 2" at bounding box center [288, 48] width 161 height 8
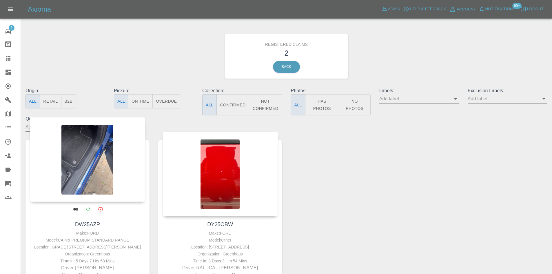
click at [90, 150] on div at bounding box center [87, 159] width 115 height 85
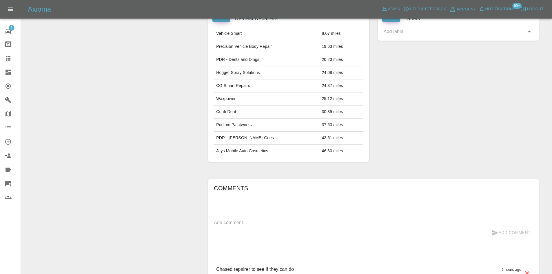
scroll to position [116, 0]
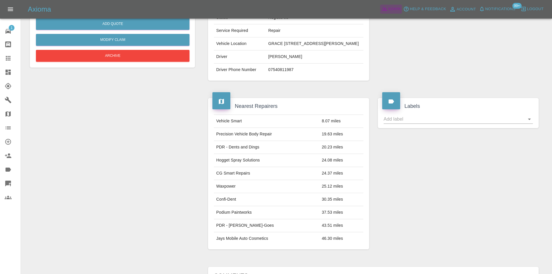
click at [385, 10] on icon at bounding box center [385, 9] width 6 height 6
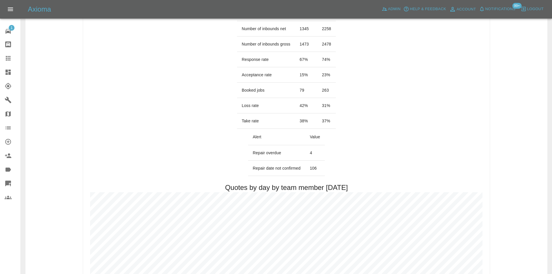
click at [2, 72] on link "Dashboard" at bounding box center [10, 72] width 21 height 14
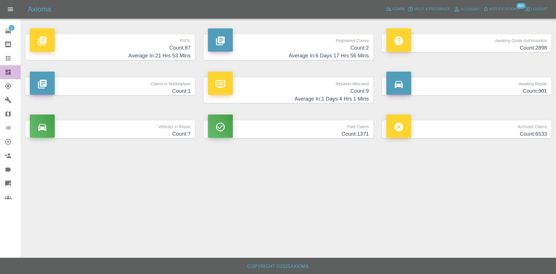
click at [8, 74] on icon at bounding box center [8, 72] width 5 height 5
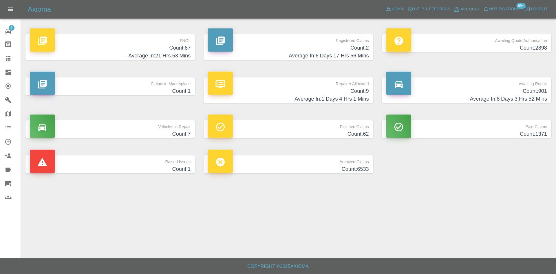
click at [314, 101] on h4 "Average In: 1 Days 4 Hrs 1 Mins" at bounding box center [288, 99] width 161 height 8
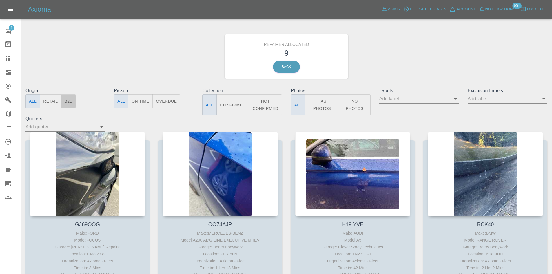
click at [73, 101] on button "B2B" at bounding box center [68, 101] width 15 height 14
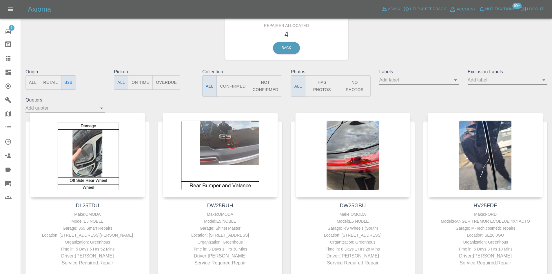
scroll to position [29, 0]
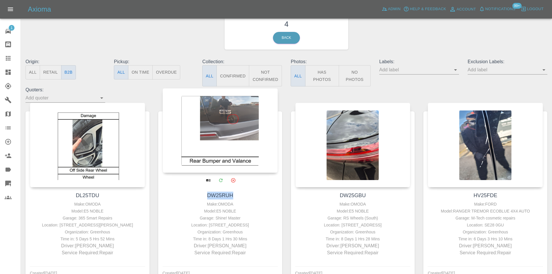
drag, startPoint x: 240, startPoint y: 193, endPoint x: 201, endPoint y: 192, distance: 38.8
click at [201, 192] on h4 "DW25RUH" at bounding box center [220, 196] width 112 height 8
copy link "DW25RUH"
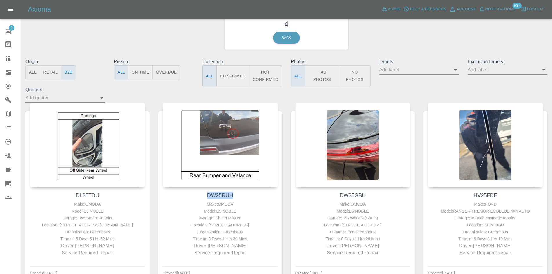
click at [9, 71] on icon at bounding box center [8, 72] width 5 height 5
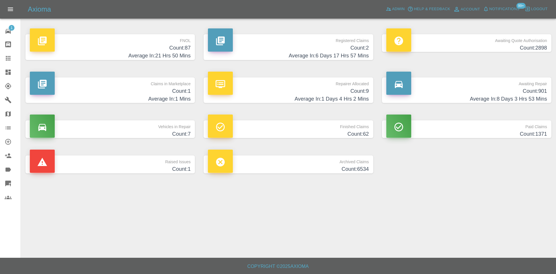
click at [454, 92] on h4 "Count: 901" at bounding box center [467, 91] width 161 height 8
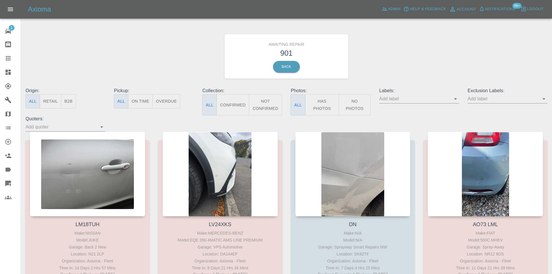
click at [67, 103] on button "B2B" at bounding box center [68, 101] width 15 height 14
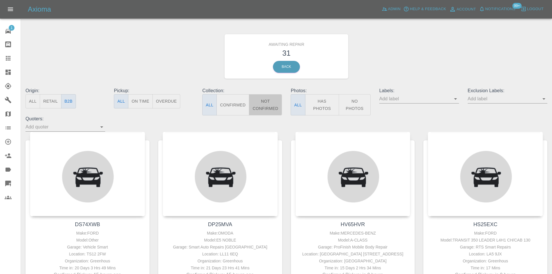
click at [262, 103] on button "Not Confirmed" at bounding box center [265, 104] width 33 height 21
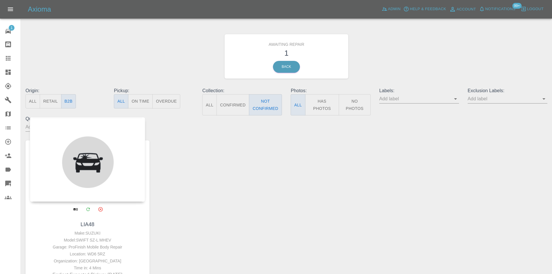
click at [82, 165] on div at bounding box center [87, 159] width 115 height 85
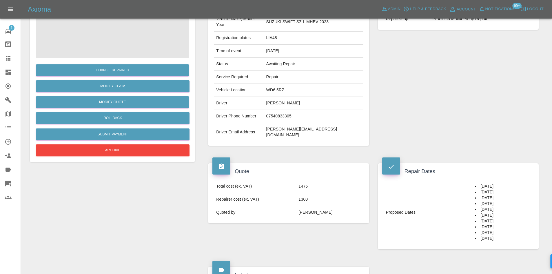
scroll to position [42, 0]
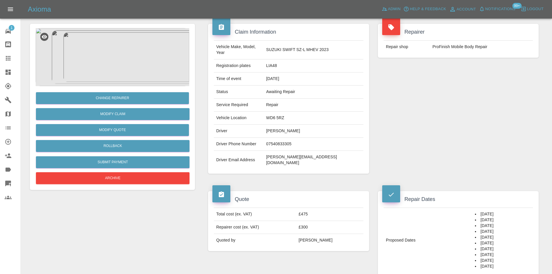
click at [298, 113] on td "WD6 5RZ" at bounding box center [313, 118] width 99 height 13
copy td "WD6 5RZ"
click at [7, 76] on link "Dashboard" at bounding box center [10, 72] width 21 height 14
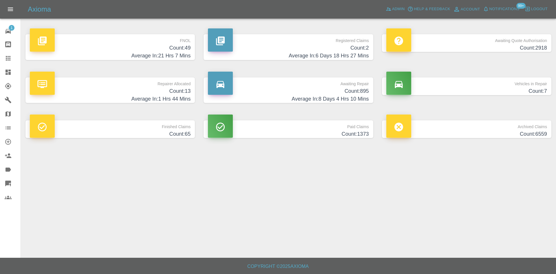
click at [357, 90] on h4 "Count: 895" at bounding box center [288, 91] width 161 height 8
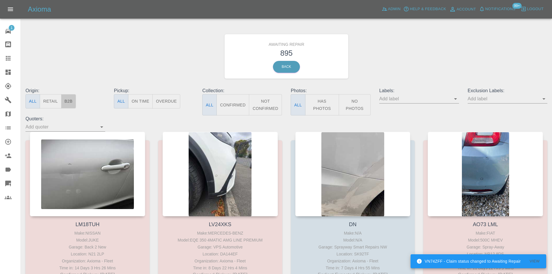
click at [68, 99] on button "B2B" at bounding box center [68, 101] width 15 height 14
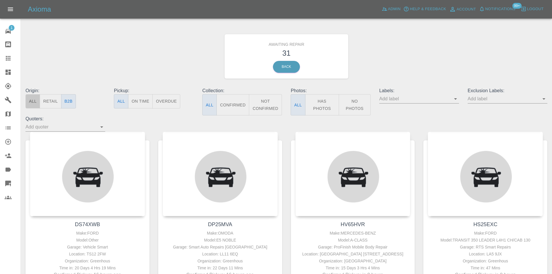
click at [36, 97] on button "All" at bounding box center [32, 101] width 14 height 14
click at [48, 48] on div "Awaiting Repair 31 Back" at bounding box center [286, 56] width 531 height 62
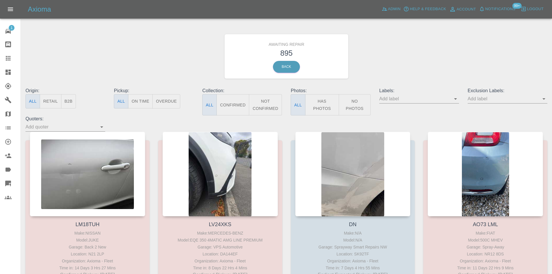
click at [1, 74] on link "Dashboard" at bounding box center [10, 72] width 21 height 14
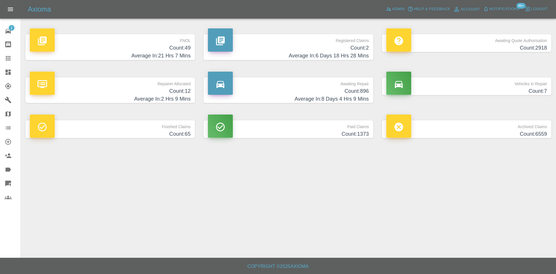
click at [152, 95] on h4 "Average In: 2 Hrs 9 Mins" at bounding box center [110, 99] width 161 height 8
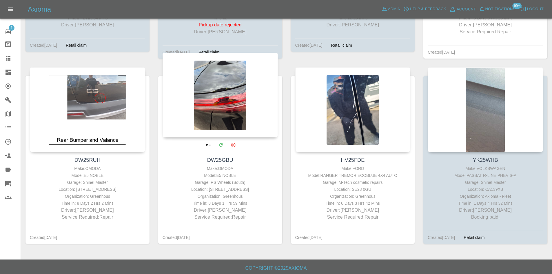
scroll to position [430, 0]
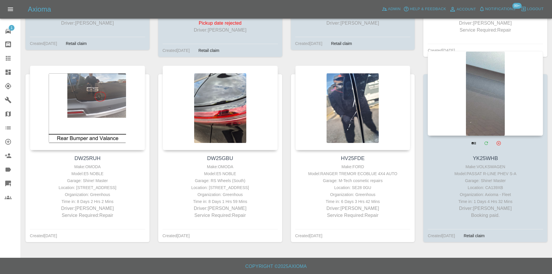
click at [509, 115] on div at bounding box center [485, 93] width 115 height 85
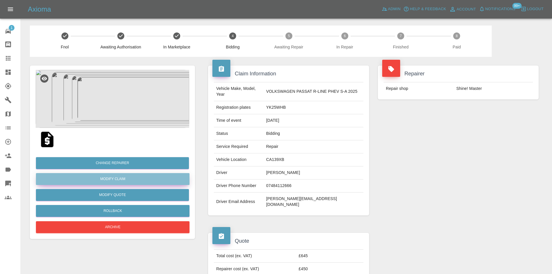
click at [126, 176] on link "Modify Claim" at bounding box center [113, 179] width 154 height 12
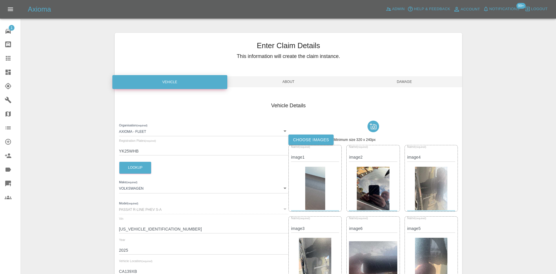
click at [214, 133] on body "Axioma Admin Help & Feedback Account Notifications 99+ Logout 1 Repair home Bod…" at bounding box center [278, 196] width 556 height 392
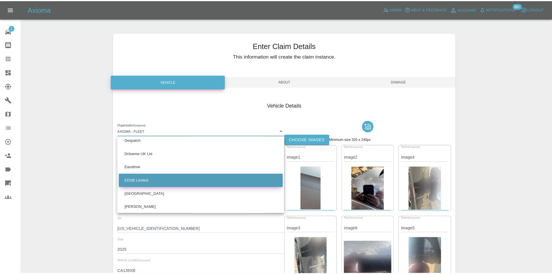
scroll to position [58, 0]
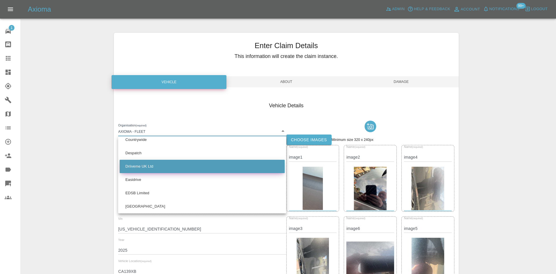
click at [150, 168] on li "Driiveme UK Ltd" at bounding box center [202, 166] width 165 height 13
type input "685d67c6f06404bb4f14750d"
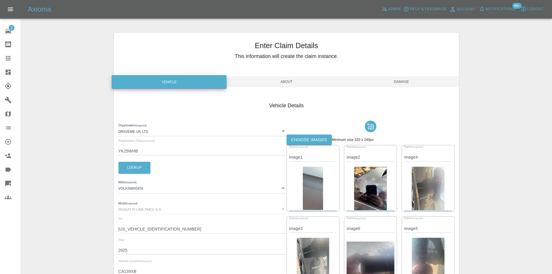
click at [402, 79] on span "Damage" at bounding box center [401, 81] width 115 height 11
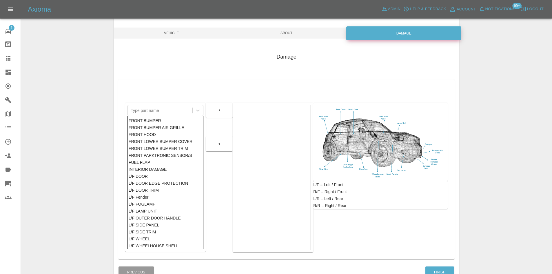
scroll to position [85, 0]
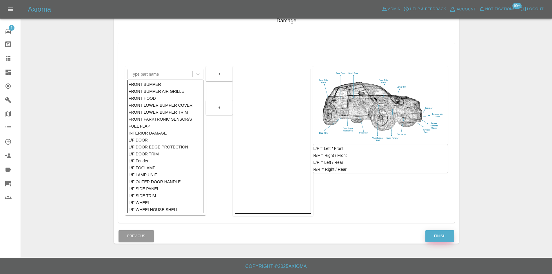
click at [438, 235] on button "Finish" at bounding box center [439, 236] width 29 height 12
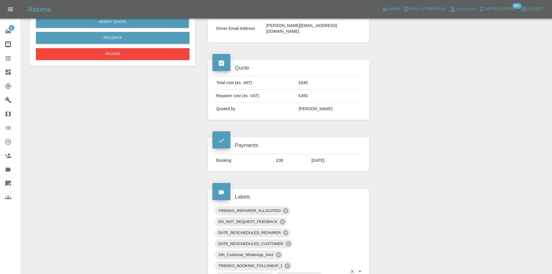
scroll to position [145, 0]
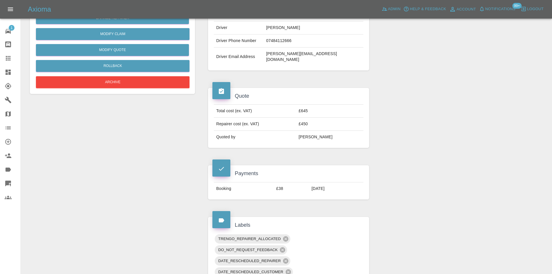
click at [12, 72] on div at bounding box center [13, 72] width 16 height 7
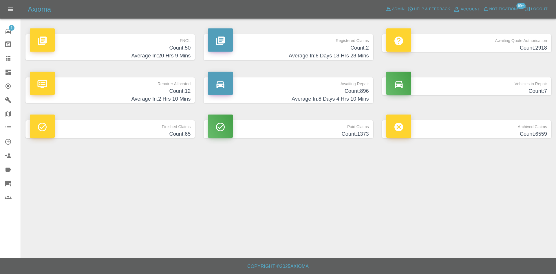
click at [140, 84] on p "Repairer Allocated" at bounding box center [110, 82] width 161 height 10
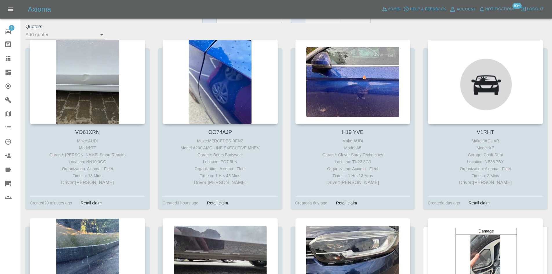
scroll to position [82, 0]
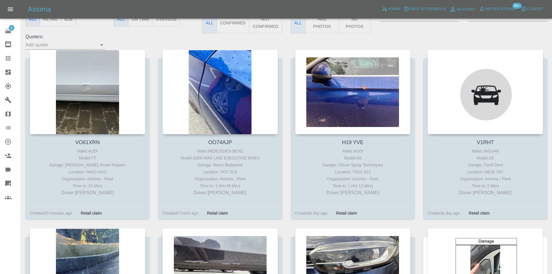
click at [8, 73] on icon at bounding box center [8, 72] width 5 height 5
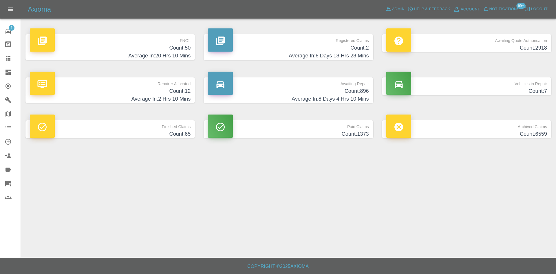
click at [163, 83] on p "Repairer Allocated" at bounding box center [110, 82] width 161 height 10
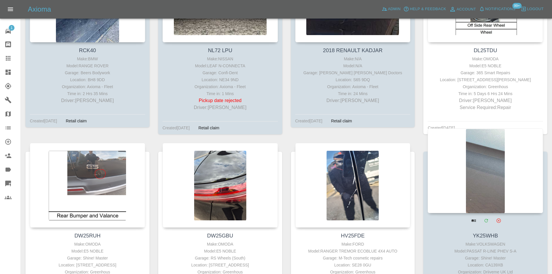
scroll to position [430, 0]
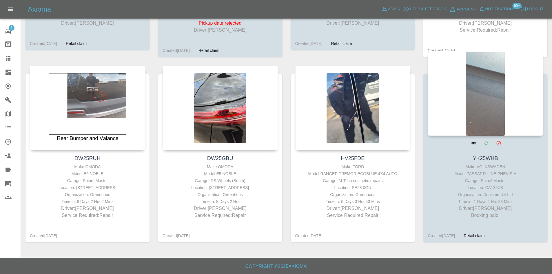
click at [481, 98] on div at bounding box center [485, 93] width 115 height 85
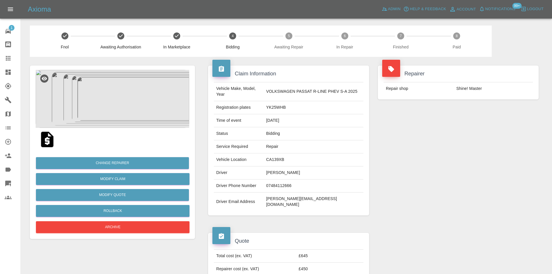
click at [277, 108] on td "YK25WHB" at bounding box center [313, 107] width 99 height 13
copy td "YK25WHB"
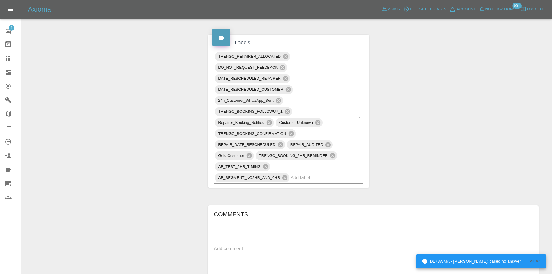
scroll to position [435, 0]
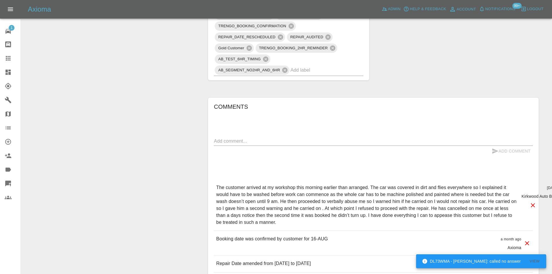
click at [261, 139] on div "x" at bounding box center [373, 140] width 319 height 9
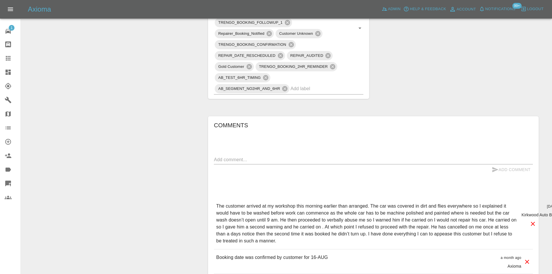
scroll to position [406, 0]
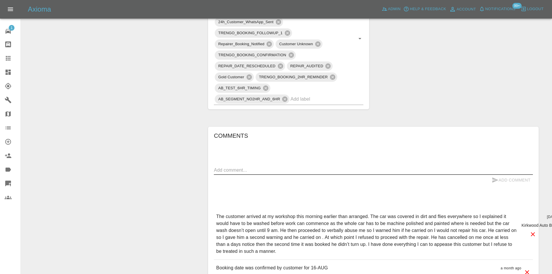
click at [0, 73] on link "Dashboard" at bounding box center [10, 72] width 21 height 14
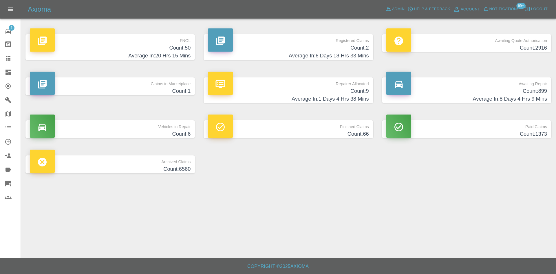
click at [339, 54] on h4 "Average In: 6 Days 18 Hrs 33 Mins" at bounding box center [288, 56] width 161 height 8
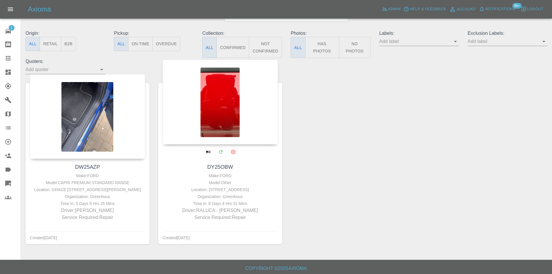
scroll to position [58, 0]
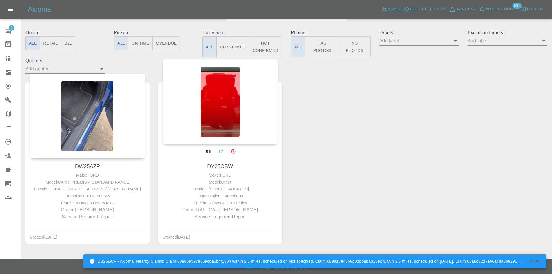
click at [209, 110] on div at bounding box center [220, 101] width 115 height 85
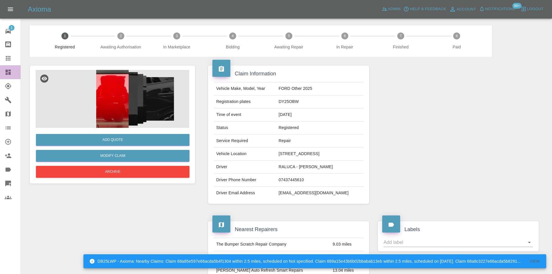
click at [3, 77] on link "Dashboard" at bounding box center [10, 72] width 21 height 14
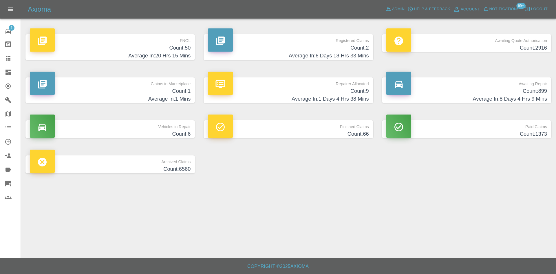
click at [129, 128] on p "Vehicles in Repair" at bounding box center [110, 125] width 161 height 10
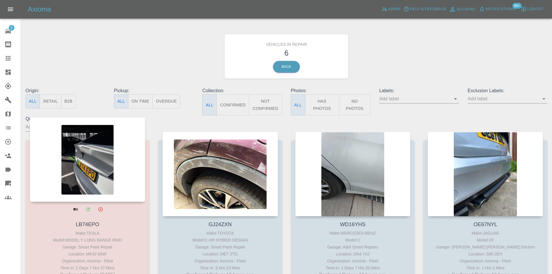
click at [86, 165] on div at bounding box center [87, 159] width 115 height 85
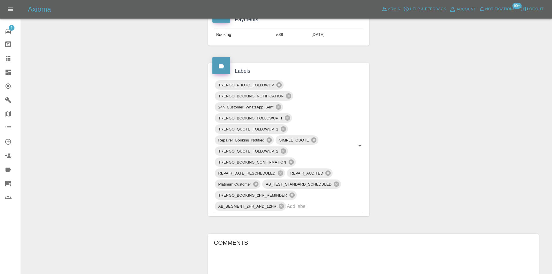
scroll to position [174, 0]
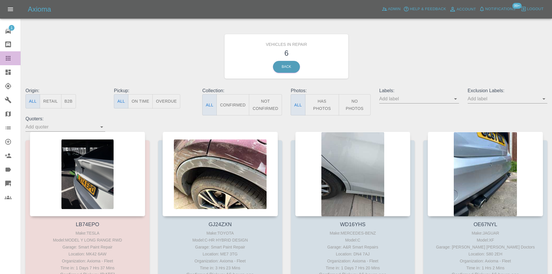
click at [6, 62] on link "Claims" at bounding box center [10, 58] width 21 height 14
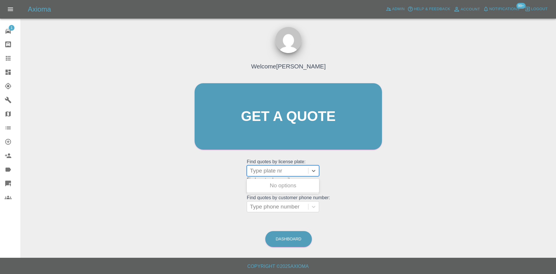
click at [260, 169] on div at bounding box center [277, 171] width 55 height 8
type input "w"
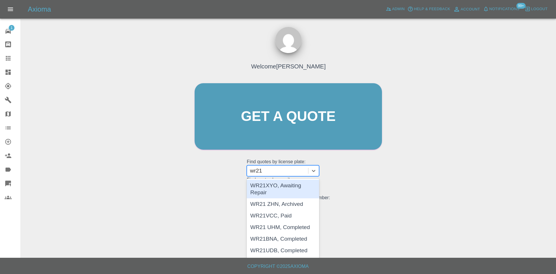
type input "wr21x"
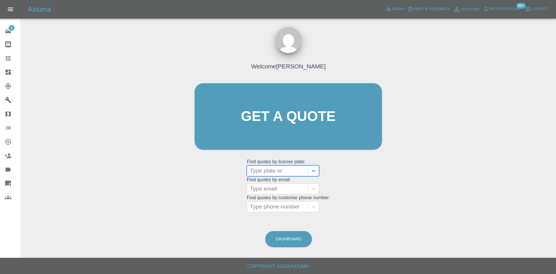
drag, startPoint x: 287, startPoint y: 167, endPoint x: 197, endPoint y: 169, distance: 89.9
click at [197, 169] on div "Welcome Alex Kennett Get a quote Get a quote Find quotes by license plate: Type…" at bounding box center [289, 127] width 200 height 175
type input "v"
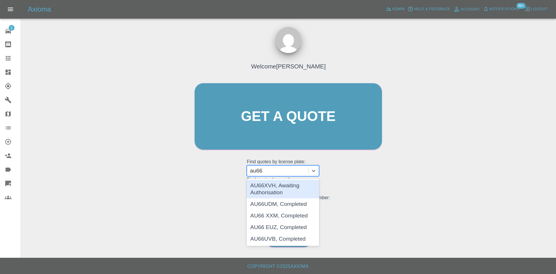
type input "au66"
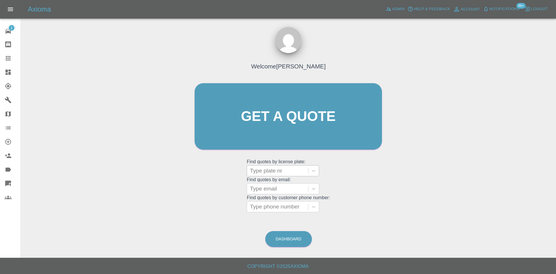
drag, startPoint x: 279, startPoint y: 187, endPoint x: 260, endPoint y: 172, distance: 23.9
click at [260, 172] on div at bounding box center [277, 171] width 55 height 8
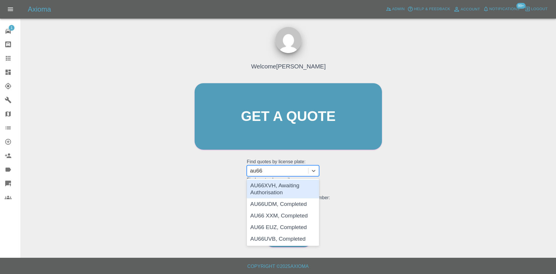
type input "au66x"
click at [270, 193] on div "AU66XVH, Awaiting Authorisation" at bounding box center [283, 189] width 72 height 19
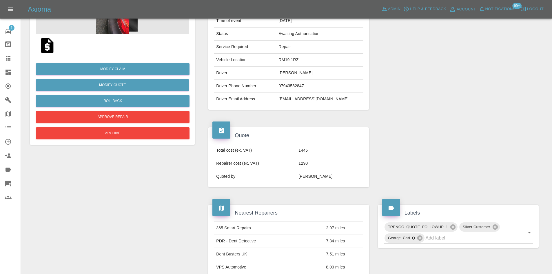
scroll to position [41, 0]
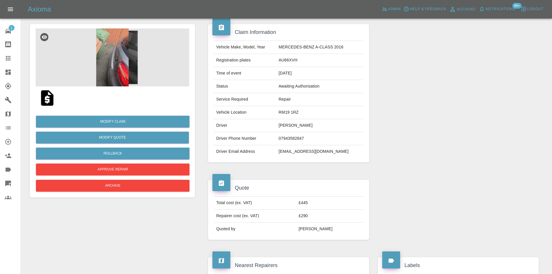
click at [135, 68] on img at bounding box center [113, 57] width 154 height 58
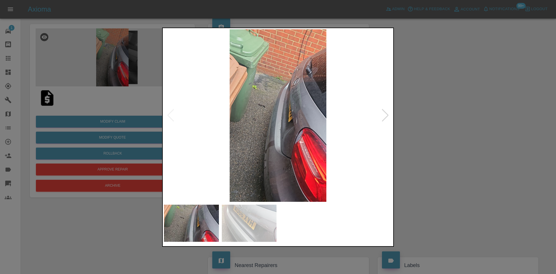
click at [387, 117] on div at bounding box center [386, 115] width 8 height 13
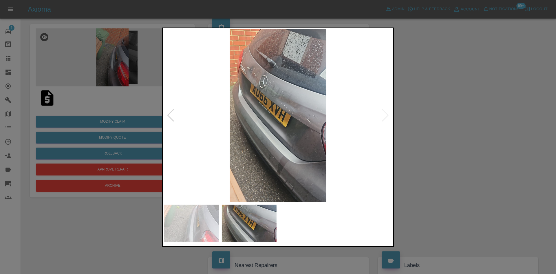
click at [387, 117] on img at bounding box center [278, 115] width 228 height 172
click at [141, 127] on div at bounding box center [278, 137] width 556 height 274
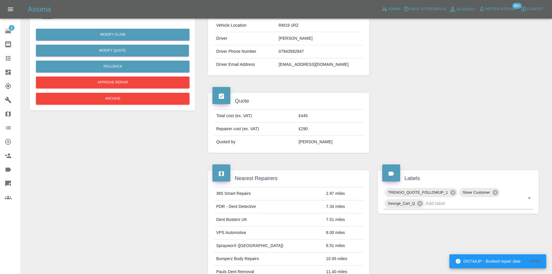
scroll to position [12, 0]
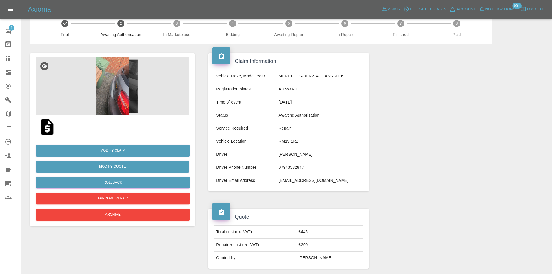
click at [10, 61] on icon at bounding box center [8, 58] width 5 height 5
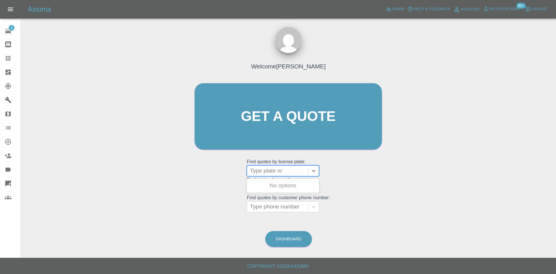
click at [271, 173] on div at bounding box center [277, 171] width 55 height 8
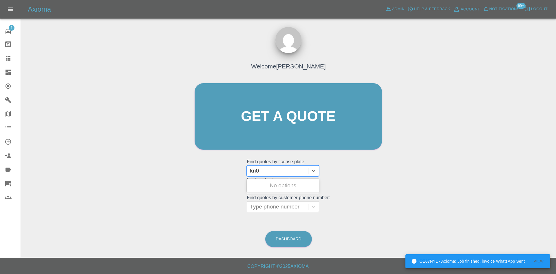
type input "kn02"
click at [292, 188] on div "KN02THO, Archived" at bounding box center [283, 186] width 72 height 12
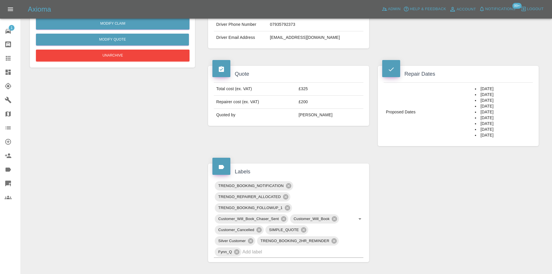
scroll to position [58, 0]
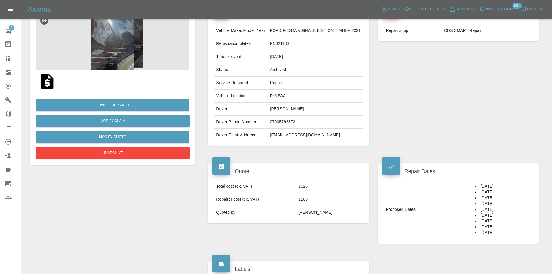
click at [114, 54] on img at bounding box center [113, 41] width 154 height 58
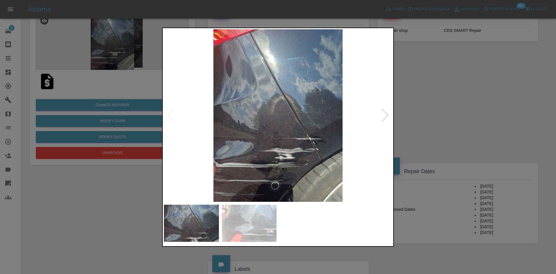
click at [486, 74] on div at bounding box center [278, 137] width 556 height 274
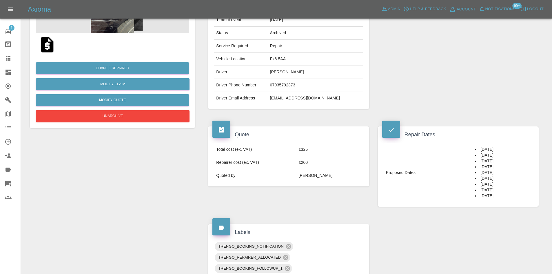
scroll to position [116, 0]
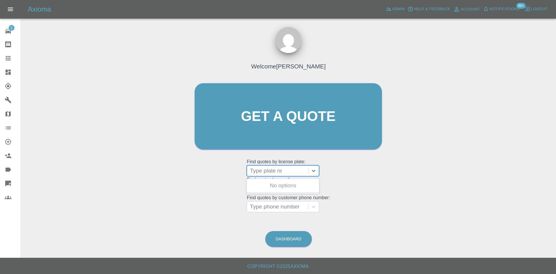
click at [254, 167] on div at bounding box center [277, 171] width 55 height 8
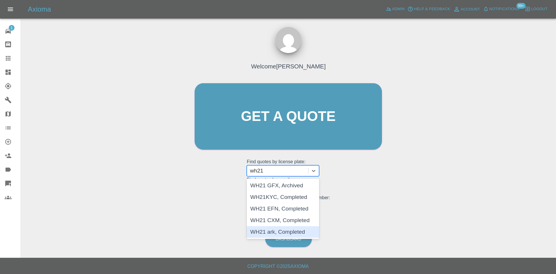
type input "wh21"
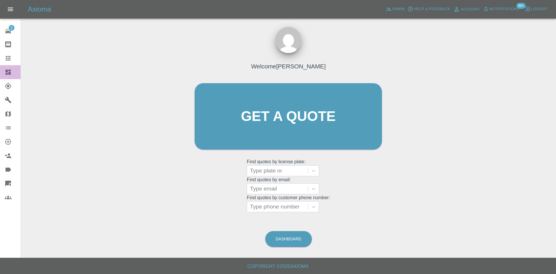
click at [7, 68] on link "Dashboard" at bounding box center [10, 72] width 21 height 14
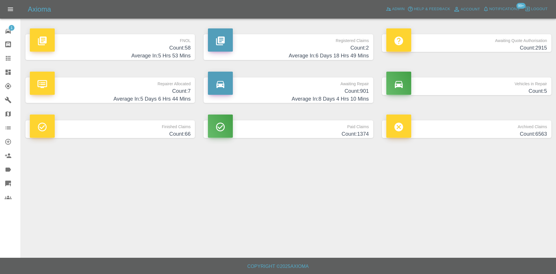
click at [495, 11] on span "Notifications" at bounding box center [505, 9] width 30 height 7
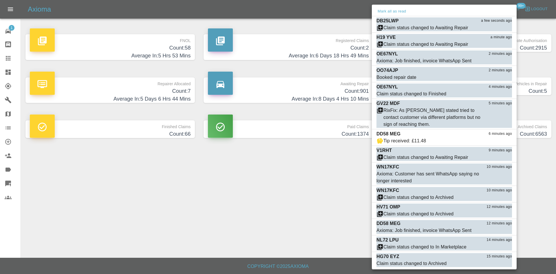
click at [0, 71] on div at bounding box center [278, 137] width 556 height 274
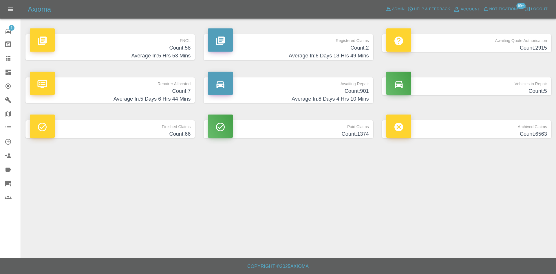
click at [3, 74] on div "Mark all as read DB25LWP a minute ago Claim status changed to Awaiting Repair M…" at bounding box center [278, 137] width 556 height 274
click at [321, 38] on p "Registered Claims" at bounding box center [288, 39] width 161 height 10
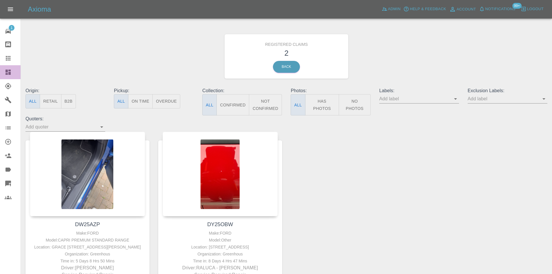
click at [2, 74] on link "Dashboard" at bounding box center [10, 72] width 21 height 14
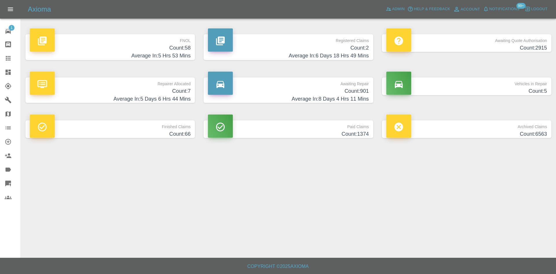
click at [388, 14] on div "Admin" at bounding box center [396, 9] width 22 height 9
click at [391, 10] on icon at bounding box center [388, 9] width 5 height 3
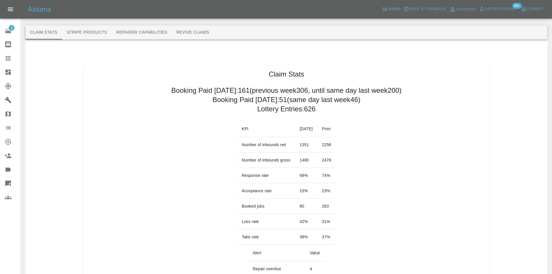
click at [12, 76] on link "Dashboard" at bounding box center [10, 72] width 21 height 14
click at [12, 74] on div at bounding box center [13, 72] width 16 height 7
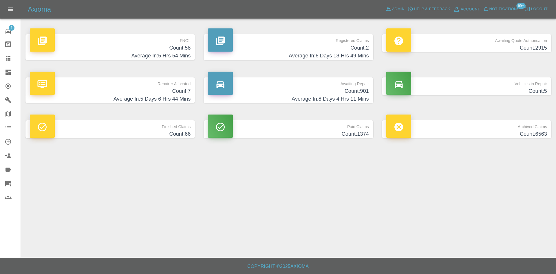
click at [500, 10] on span "Notifications" at bounding box center [505, 9] width 30 height 7
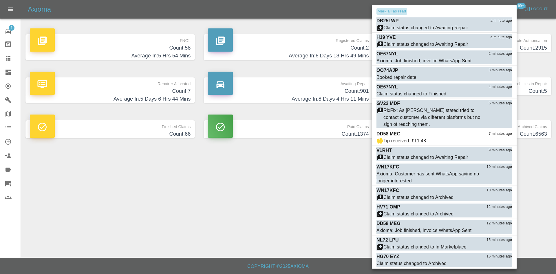
click at [402, 13] on button "Mark all as read" at bounding box center [392, 11] width 31 height 7
